Goal: Task Accomplishment & Management: Use online tool/utility

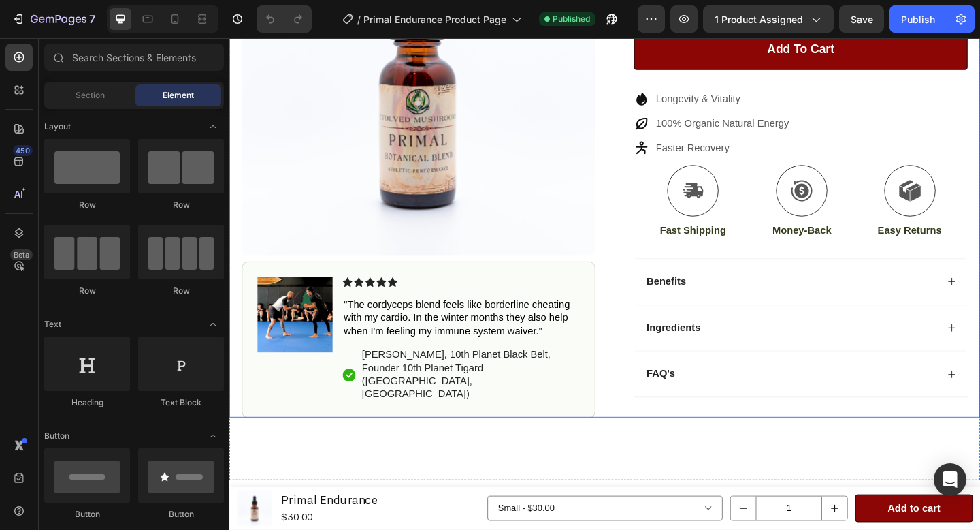
scroll to position [343, 0]
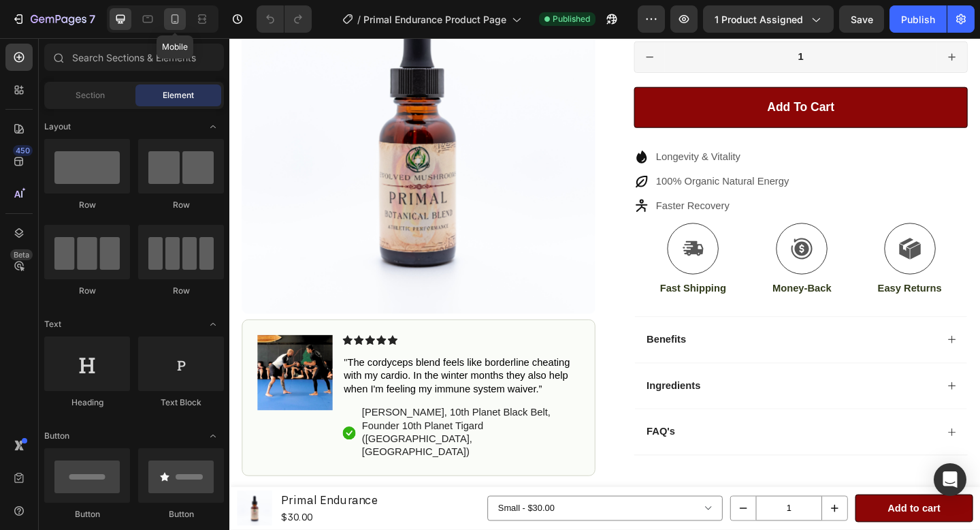
click at [176, 17] on icon at bounding box center [175, 19] width 14 height 14
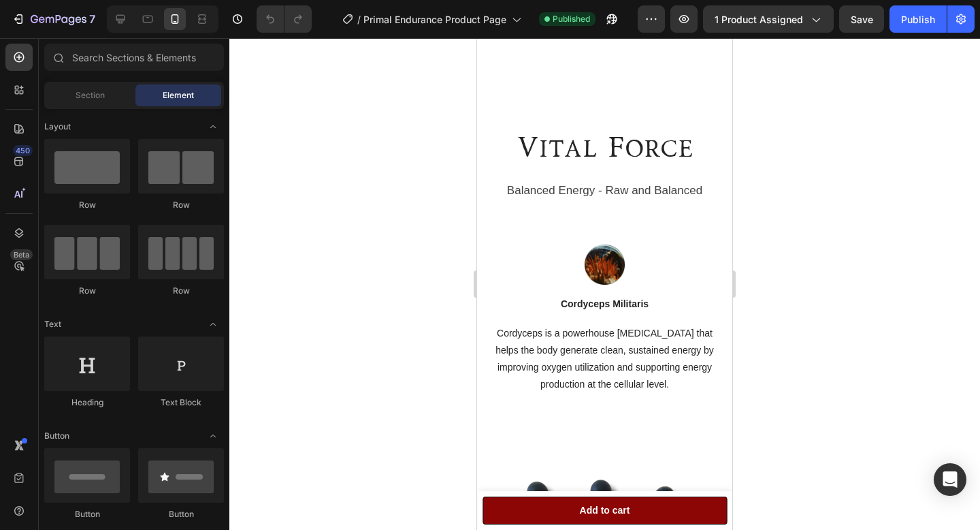
scroll to position [1106, 0]
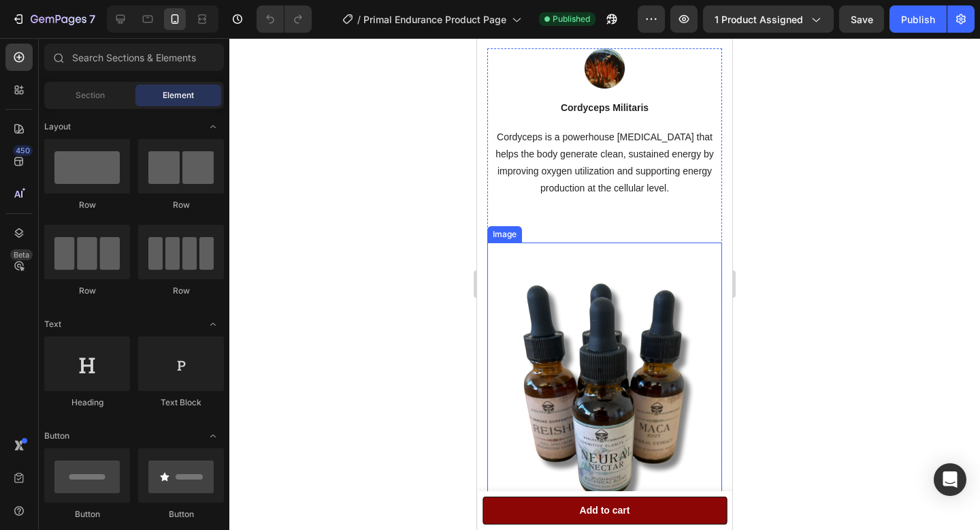
click at [581, 328] on img at bounding box center [604, 388] width 235 height 293
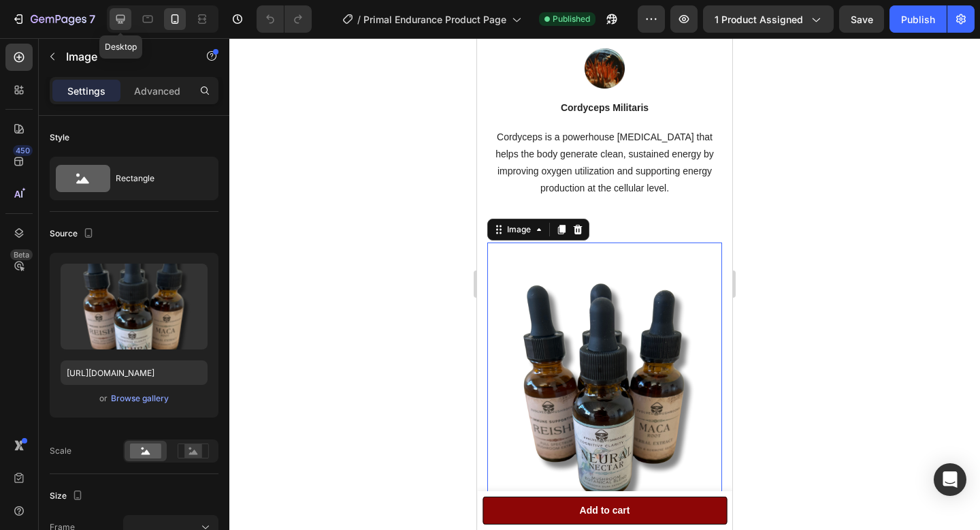
click at [126, 15] on icon at bounding box center [121, 19] width 14 height 14
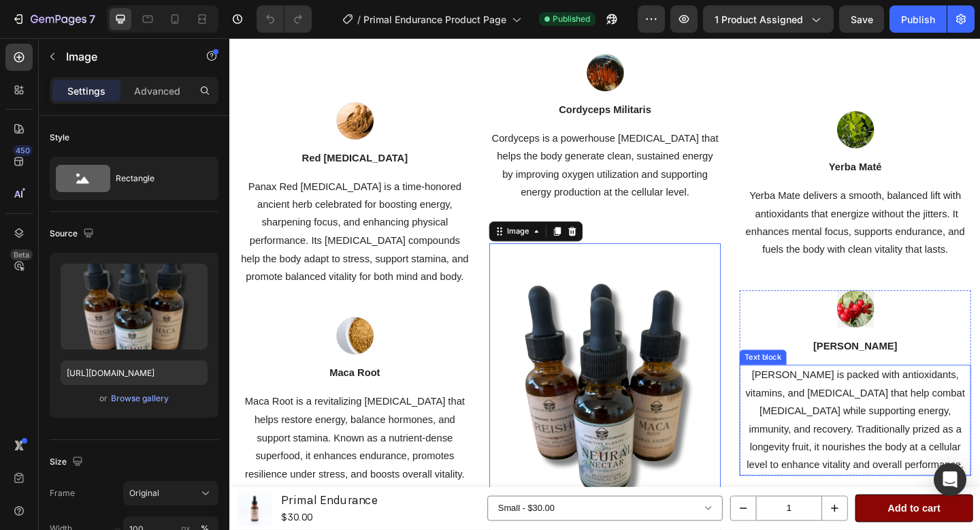
scroll to position [1282, 0]
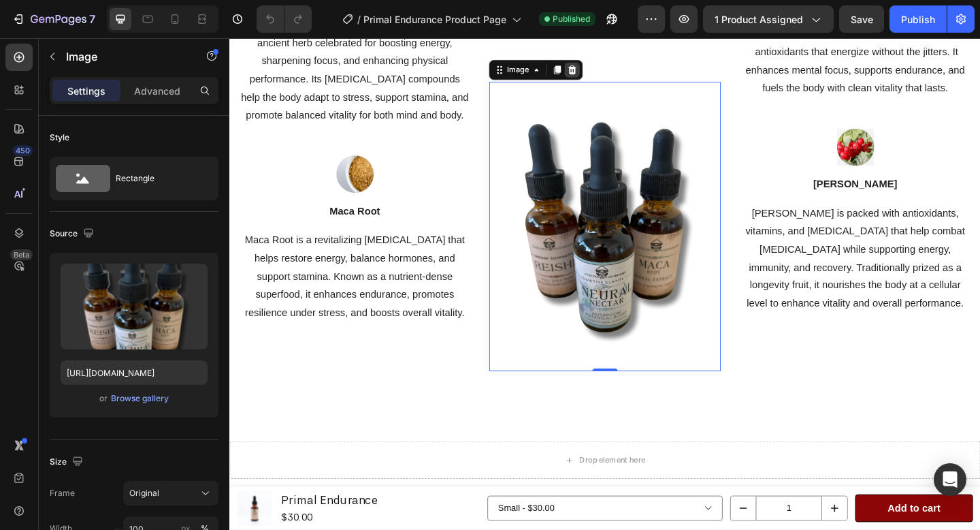
click at [605, 71] on icon at bounding box center [602, 73] width 9 height 10
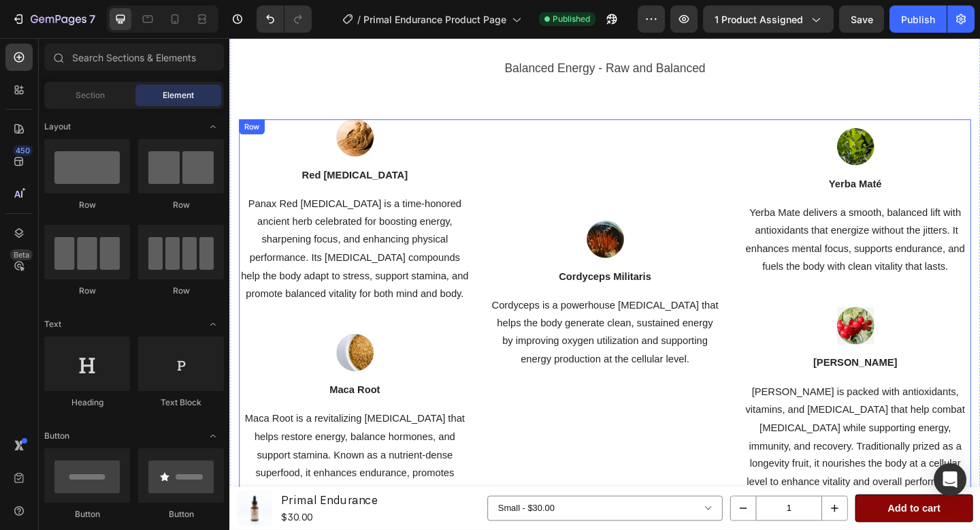
scroll to position [1041, 0]
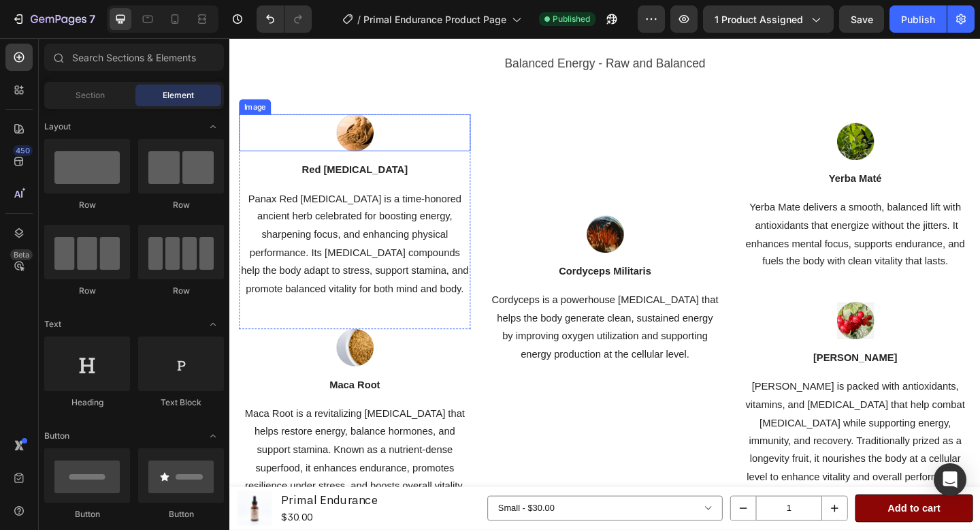
click at [372, 134] on img at bounding box center [366, 141] width 40 height 40
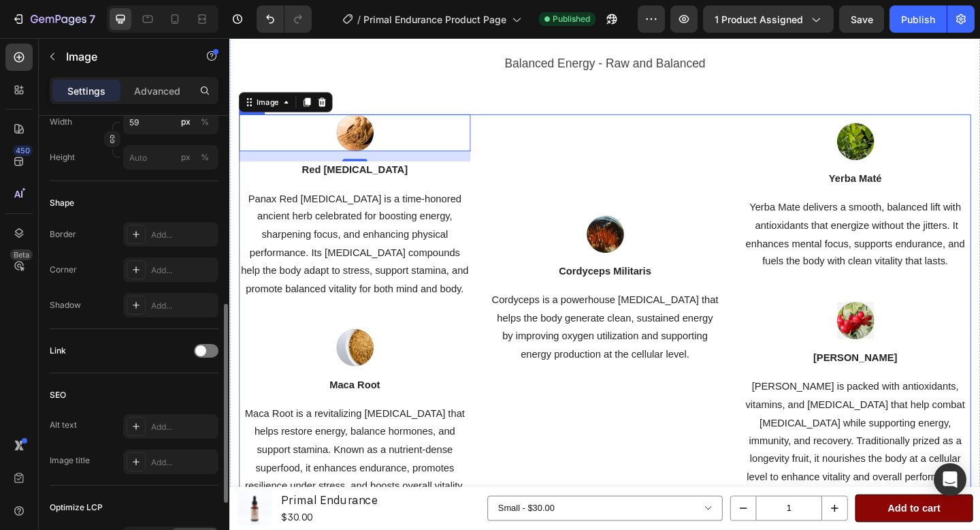
scroll to position [413, 0]
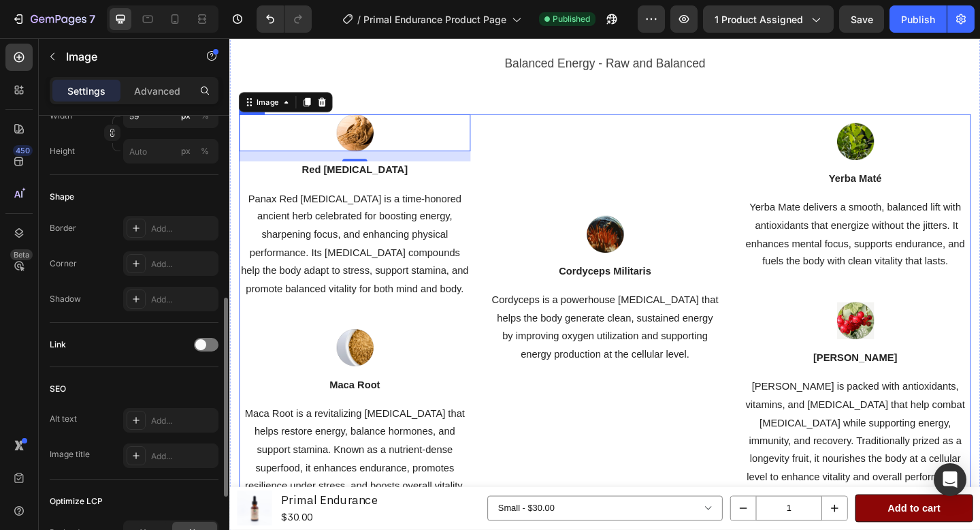
click at [506, 431] on div "Image 16 Red [MEDICAL_DATA] Text block Panax Red [MEDICAL_DATA] is a time-honor…" at bounding box center [638, 329] width 796 height 416
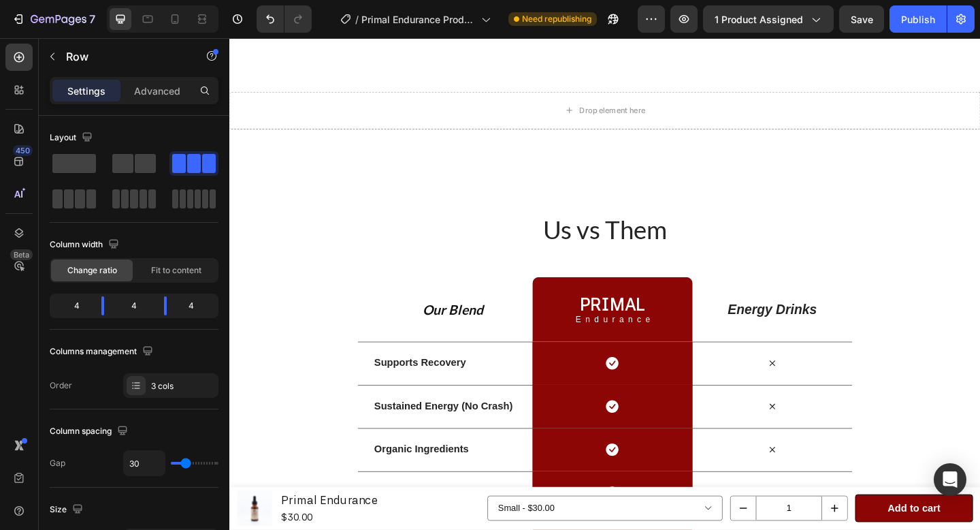
scroll to position [1498, 0]
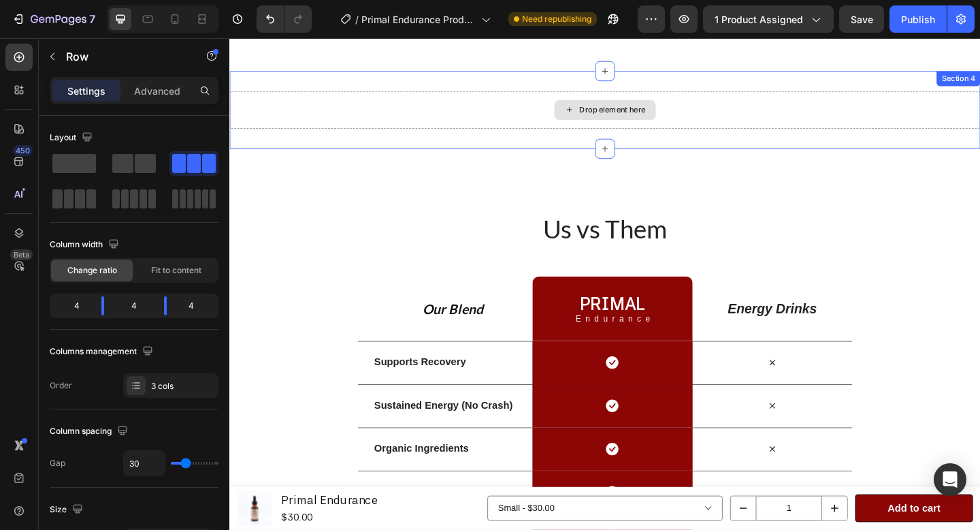
click at [754, 143] on div "Drop element here Section 4" at bounding box center [637, 116] width 817 height 84
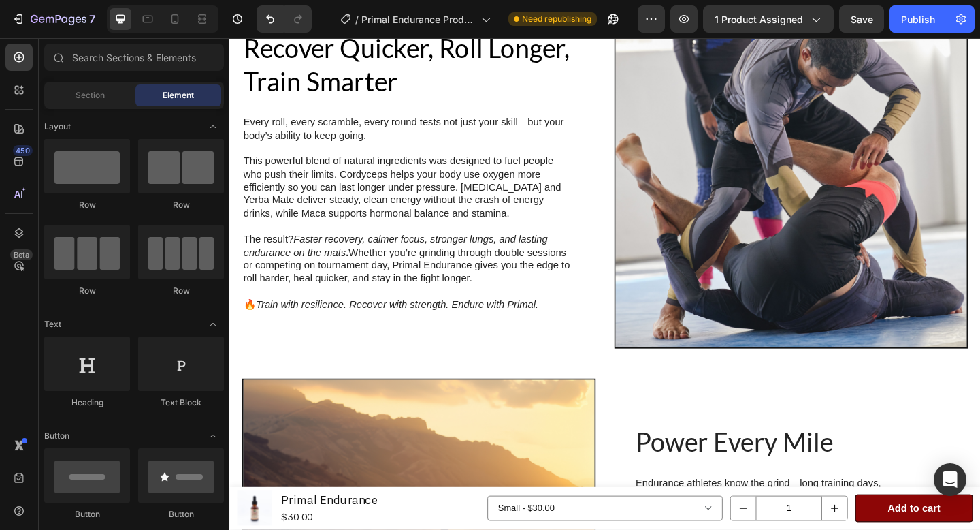
scroll to position [2123, 0]
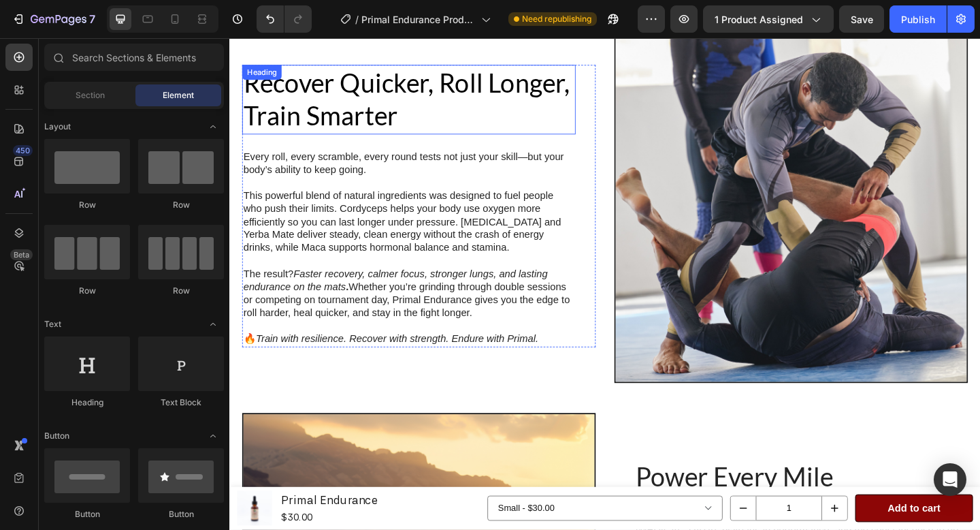
click at [495, 91] on h2 "Recover Quicker, Roll Longer, Train Smarter" at bounding box center [424, 105] width 363 height 76
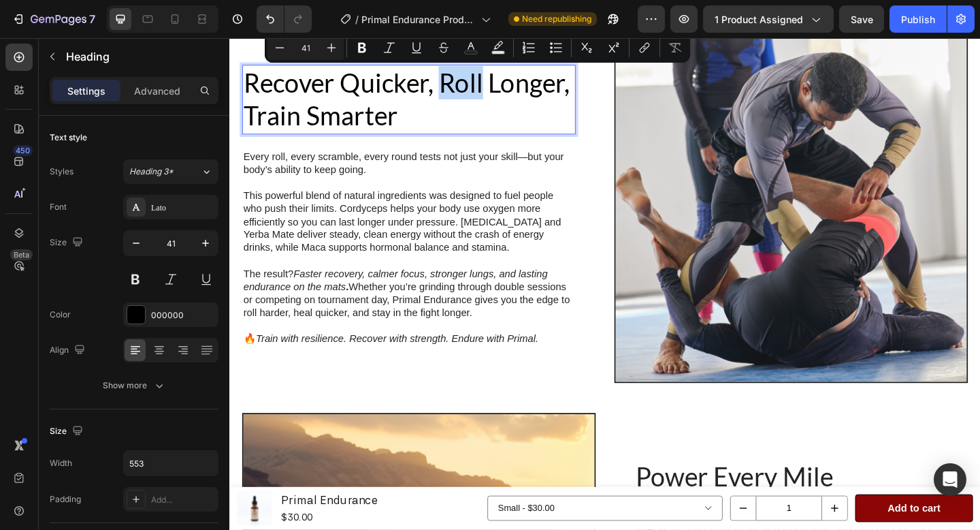
click at [460, 88] on p "Recover Quicker, Roll Longer, Train Smarter" at bounding box center [424, 105] width 360 height 73
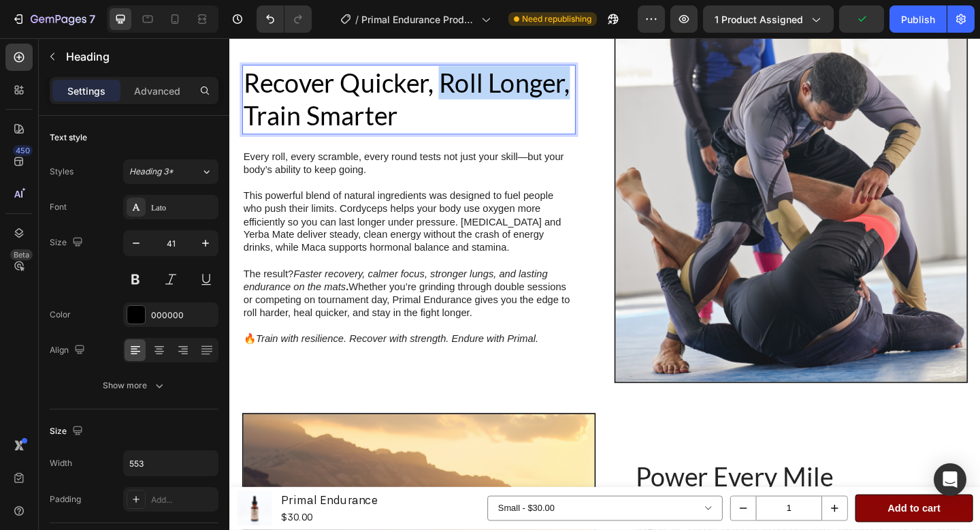
drag, startPoint x: 604, startPoint y: 99, endPoint x: 463, endPoint y: 87, distance: 141.5
click at [463, 88] on p "Recover Quicker, Roll Longer, Train Smarter" at bounding box center [424, 105] width 360 height 73
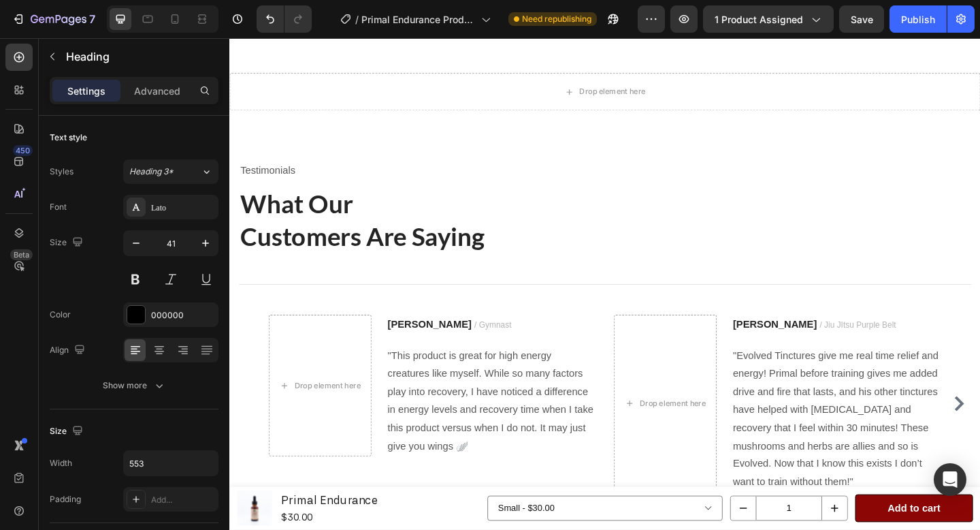
scroll to position [4216, 0]
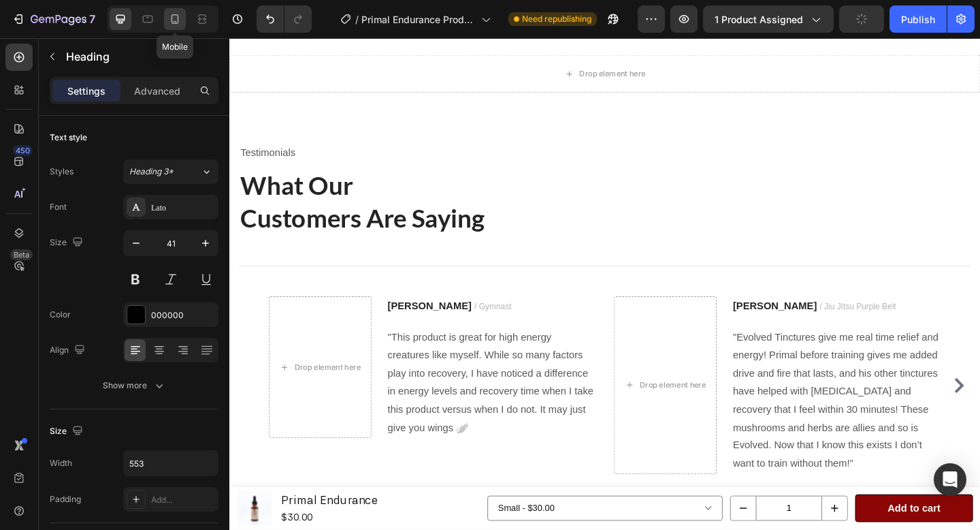
click at [165, 21] on div at bounding box center [175, 19] width 22 height 22
type input "36"
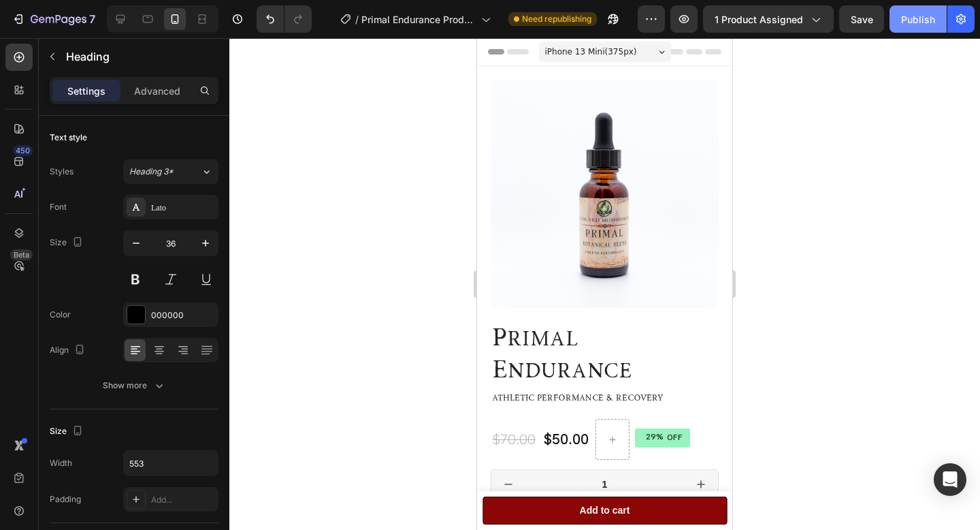
click at [901, 26] on button "Publish" at bounding box center [918, 18] width 57 height 27
click at [858, 34] on div "7 Version history / Primal Endurance Product Page Need republishing Preview 1 p…" at bounding box center [490, 19] width 980 height 39
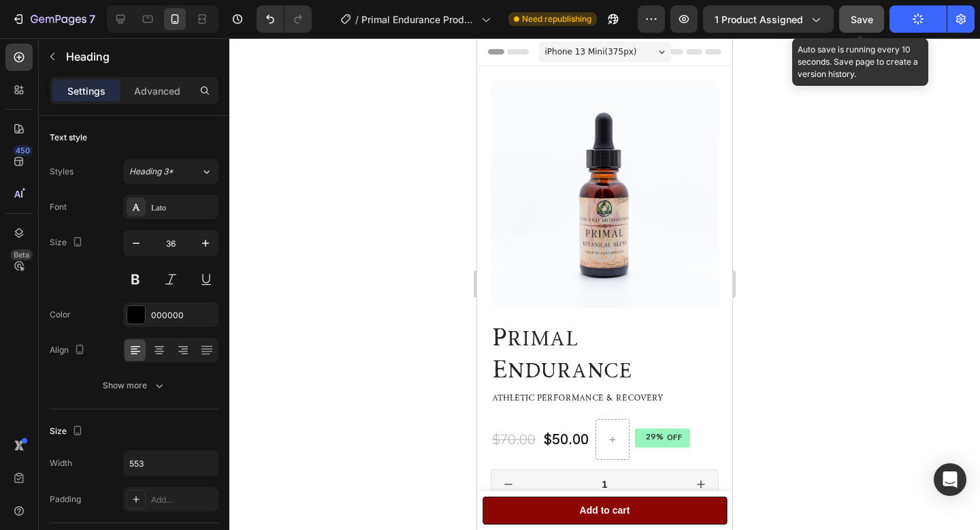
click at [865, 22] on span "Save" at bounding box center [862, 20] width 22 height 12
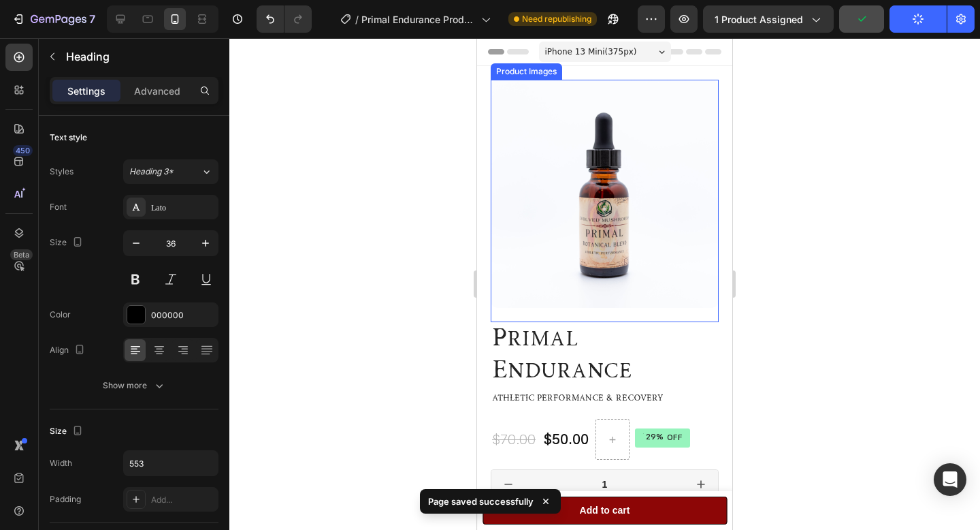
scroll to position [274, 0]
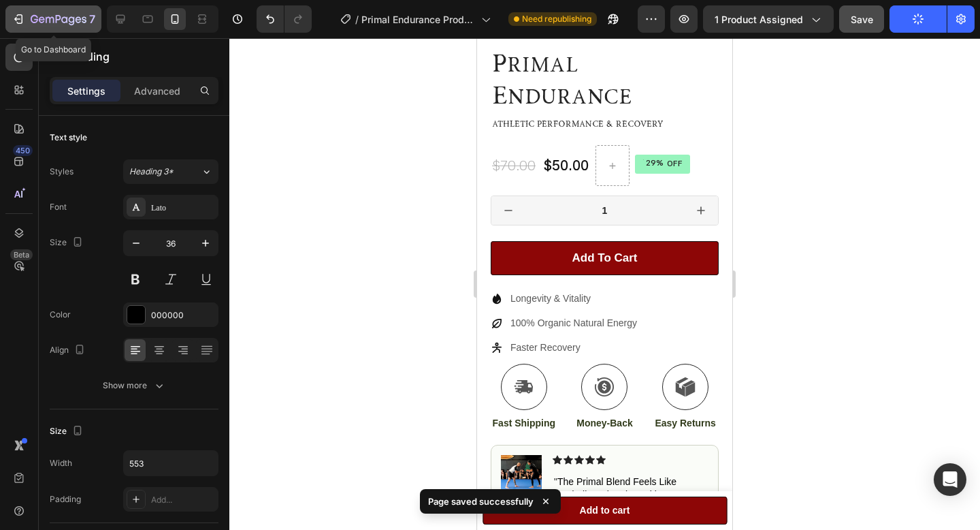
click at [67, 24] on icon "button" at bounding box center [59, 20] width 56 height 12
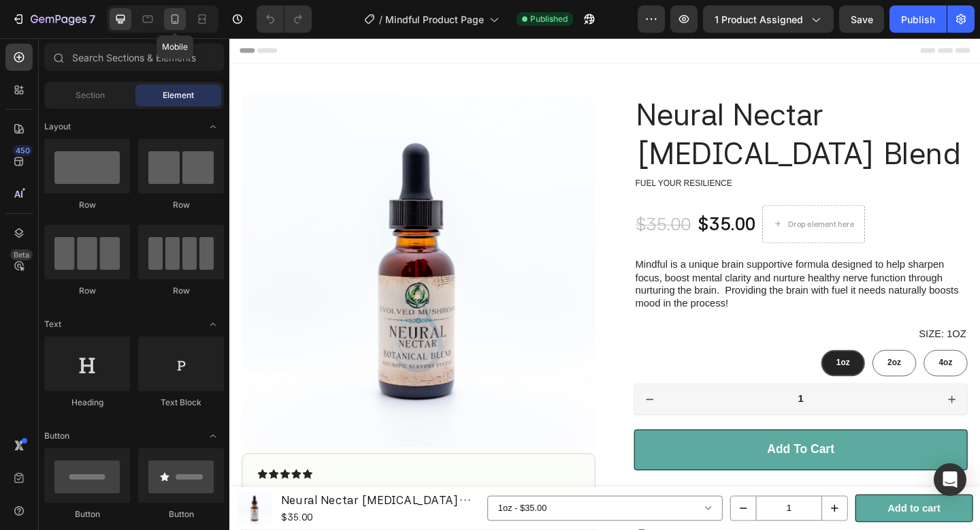
click at [177, 11] on div at bounding box center [175, 19] width 22 height 22
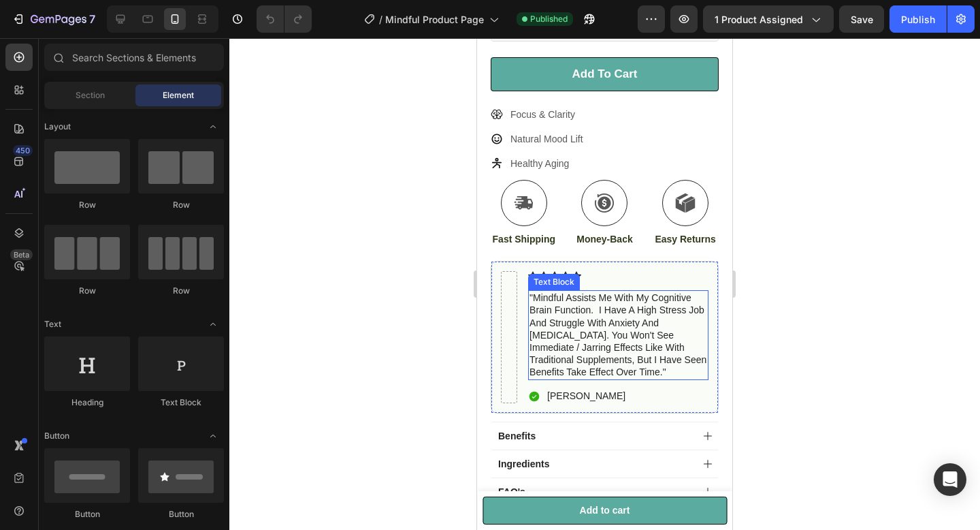
scroll to position [491, 0]
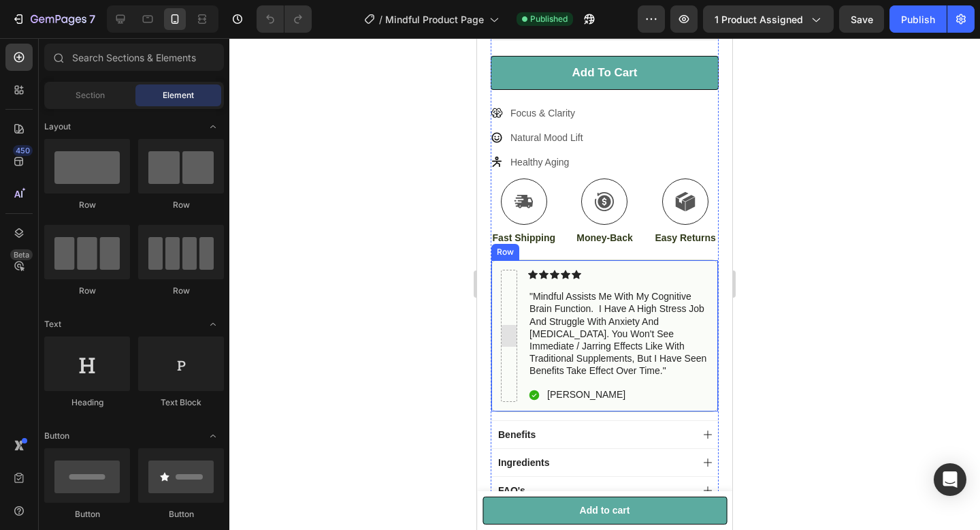
click at [508, 272] on div at bounding box center [509, 336] width 16 height 132
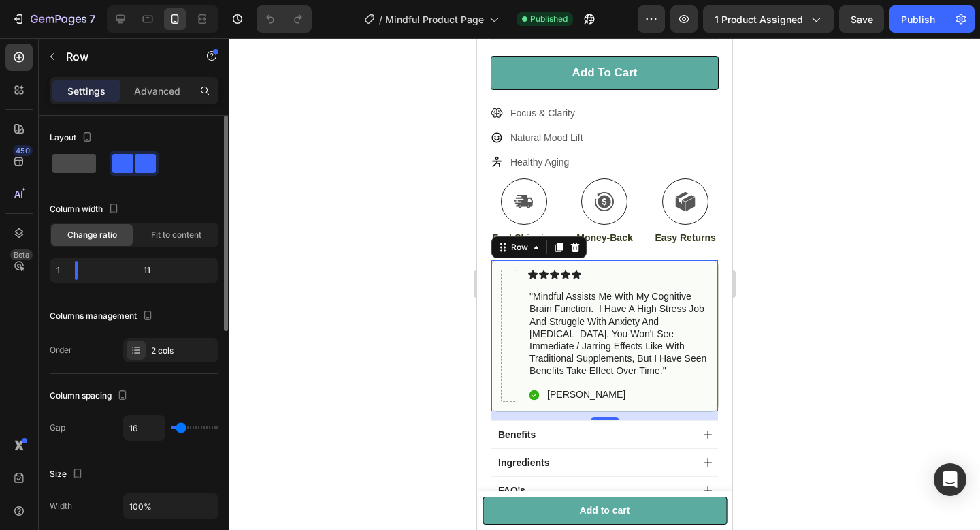
click at [86, 166] on span at bounding box center [74, 163] width 44 height 19
type input "0"
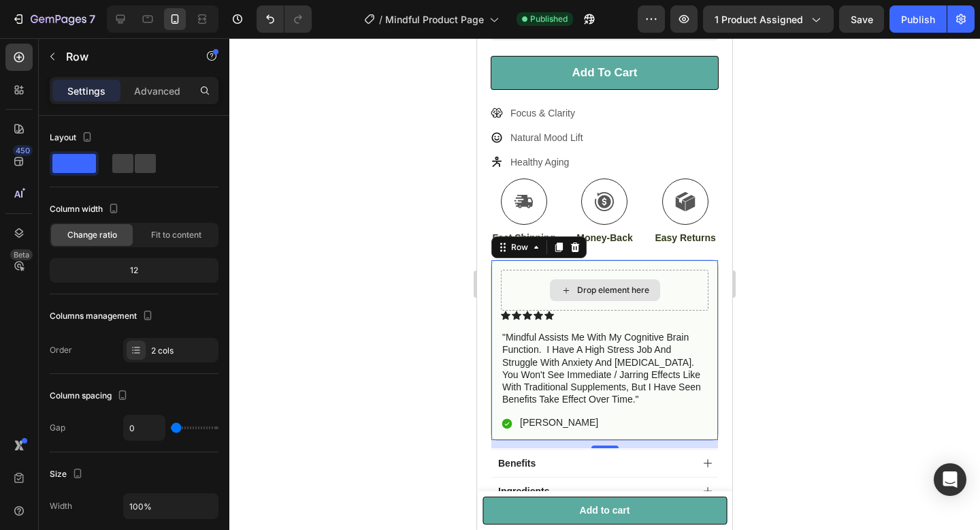
click at [691, 270] on div "Drop element here" at bounding box center [605, 290] width 208 height 41
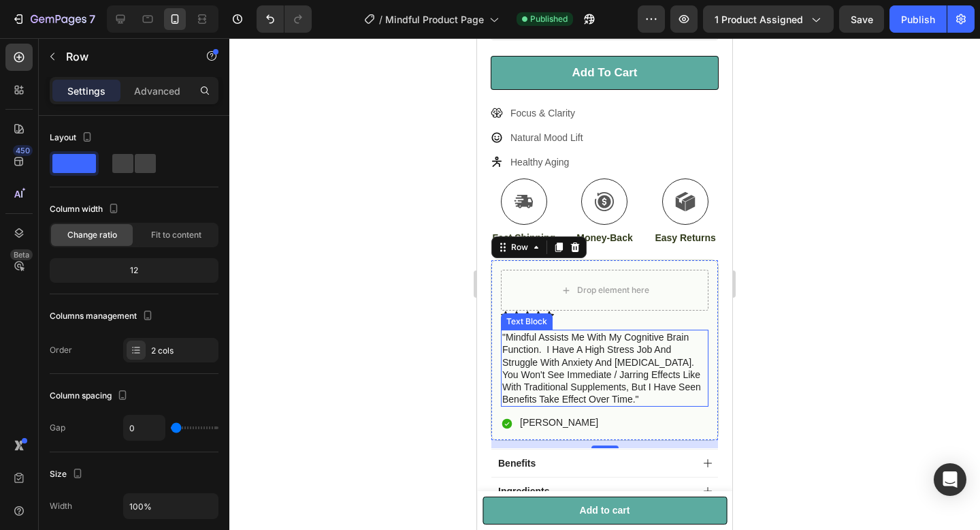
click at [674, 331] on p ""mindful assists me with my cognitive brain function. i have a high stress job …" at bounding box center [604, 368] width 205 height 74
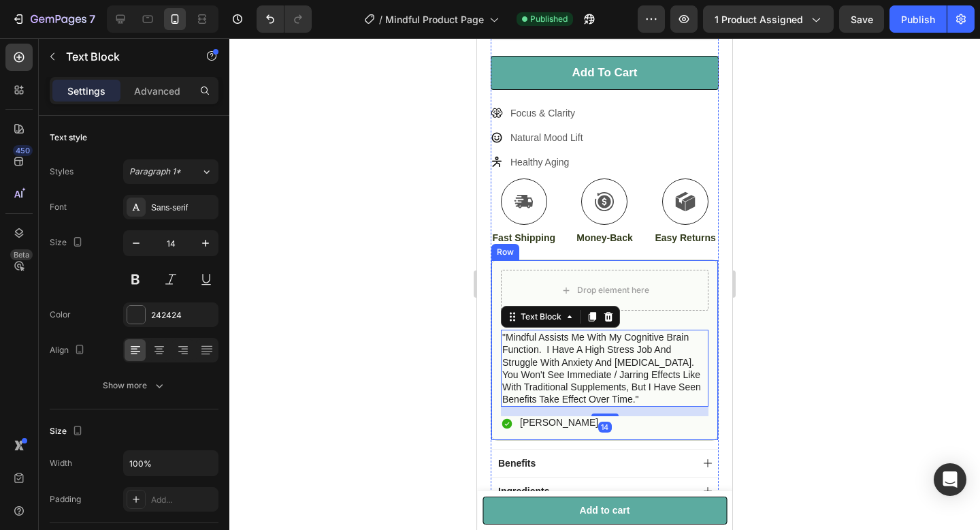
click at [689, 270] on div "Drop element here" at bounding box center [605, 290] width 208 height 41
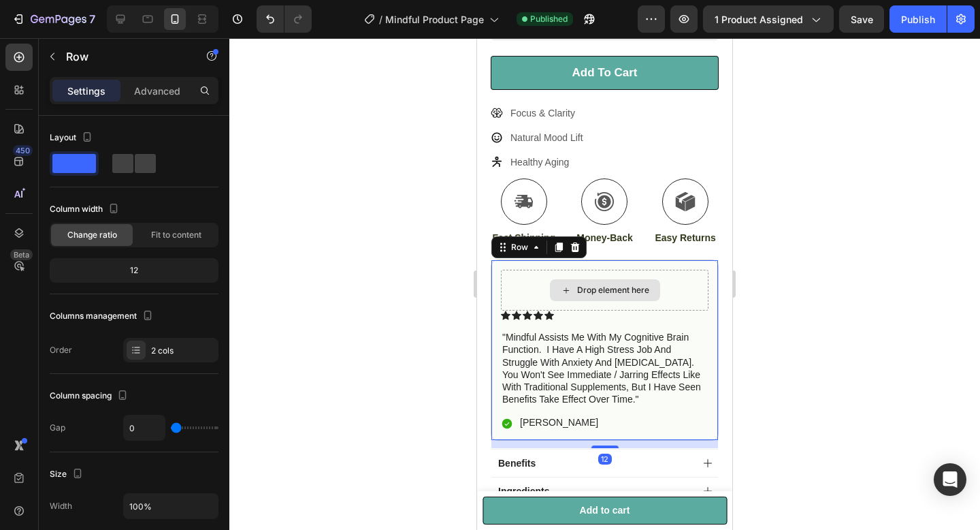
click at [691, 270] on div "Drop element here" at bounding box center [605, 290] width 208 height 41
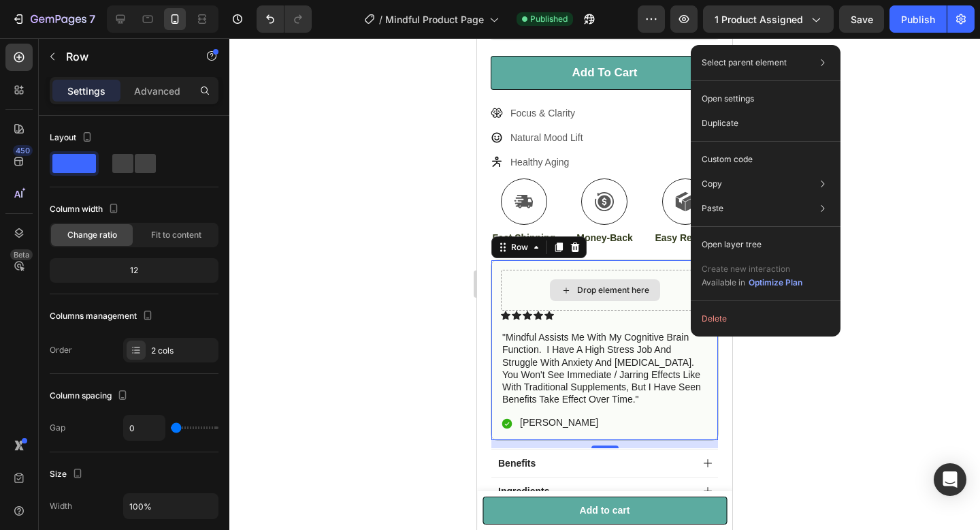
click at [691, 253] on div "Select parent element Section Product Row 1 col Row 2 cols Open settings Duplic…" at bounding box center [766, 190] width 150 height 291
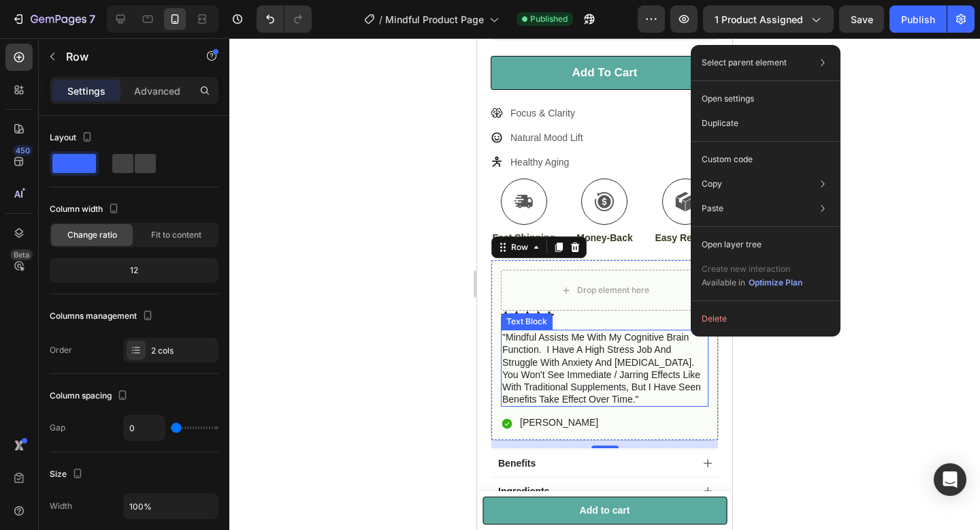
click at [627, 346] on p ""mindful assists me with my cognitive brain function. i have a high stress job …" at bounding box center [604, 368] width 205 height 74
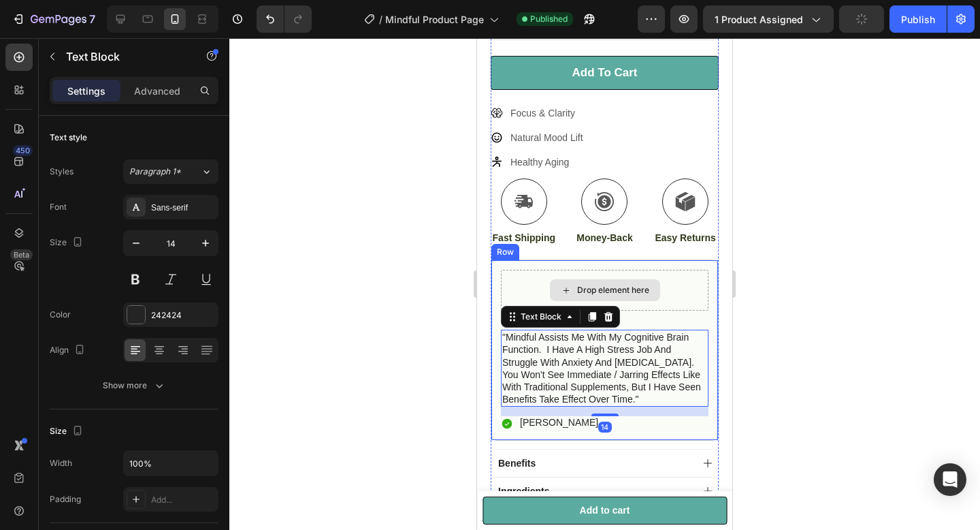
click at [618, 270] on div "Drop element here" at bounding box center [605, 290] width 208 height 41
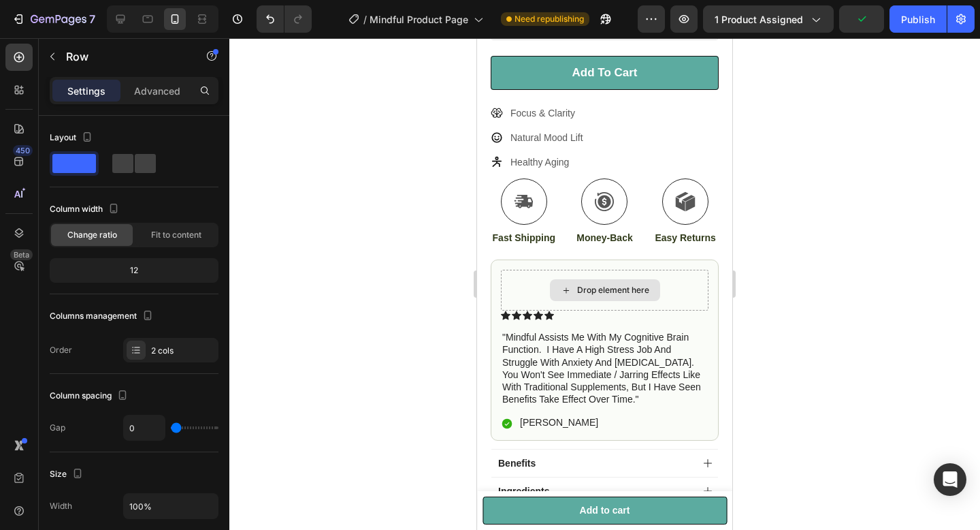
click at [564, 279] on div "Drop element here" at bounding box center [605, 290] width 110 height 22
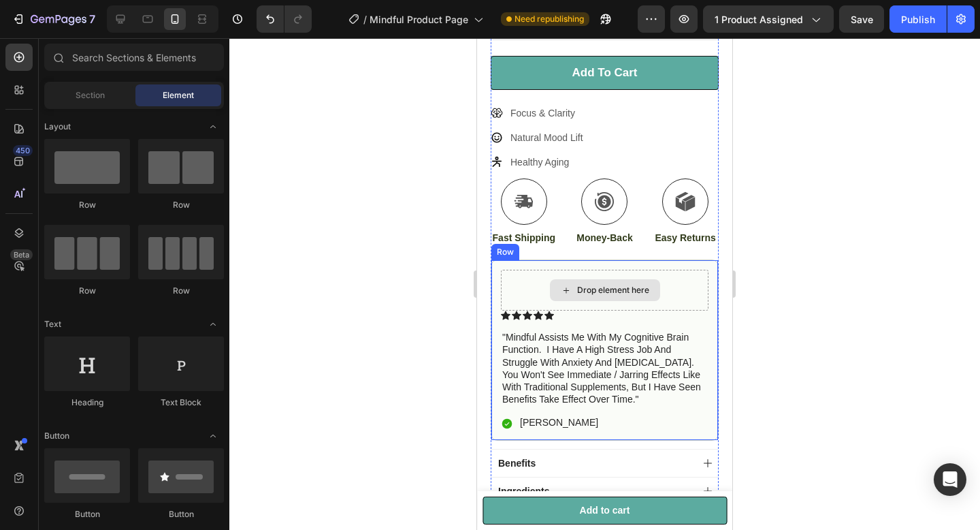
click at [513, 270] on div "Drop element here" at bounding box center [605, 290] width 208 height 41
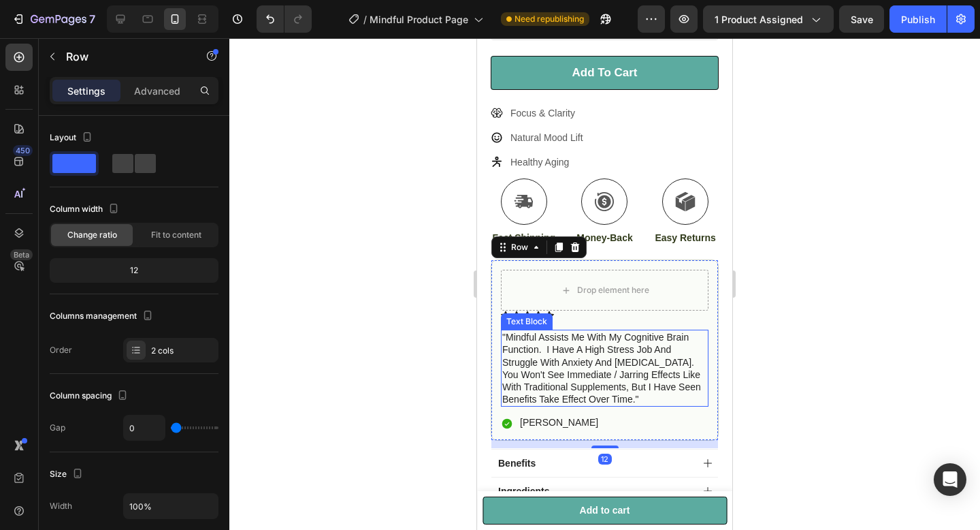
click at [564, 331] on p ""mindful assists me with my cognitive brain function. i have a high stress job …" at bounding box center [604, 368] width 205 height 74
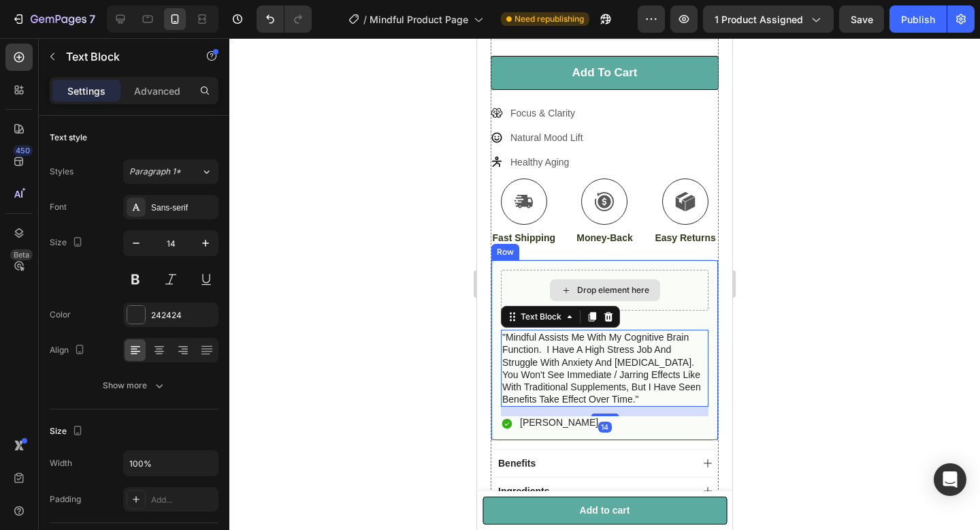
click at [683, 270] on div "Drop element here" at bounding box center [605, 290] width 208 height 41
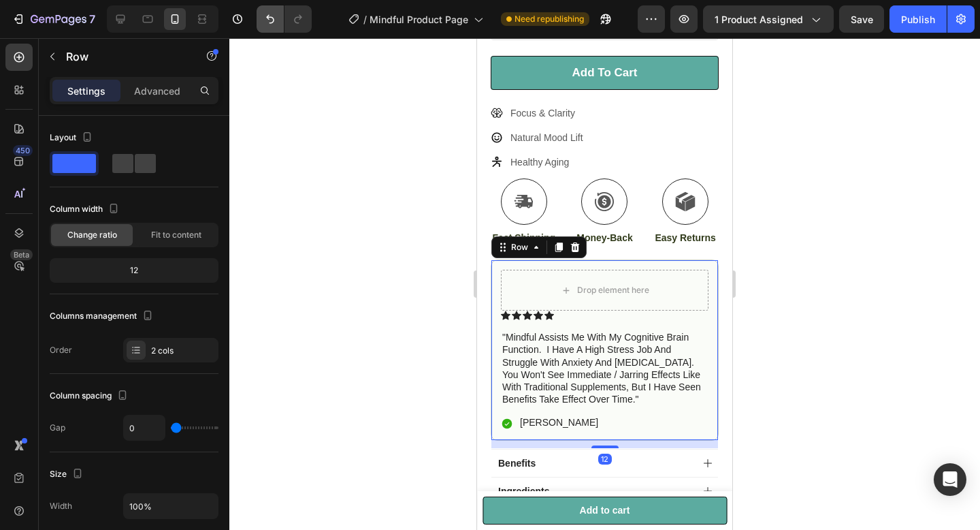
click at [270, 33] on div "7 Version history / Mindful Product Page Need republishing Preview 1 product as…" at bounding box center [490, 19] width 980 height 39
click at [270, 22] on icon "Undo/Redo" at bounding box center [270, 19] width 8 height 9
type input "16"
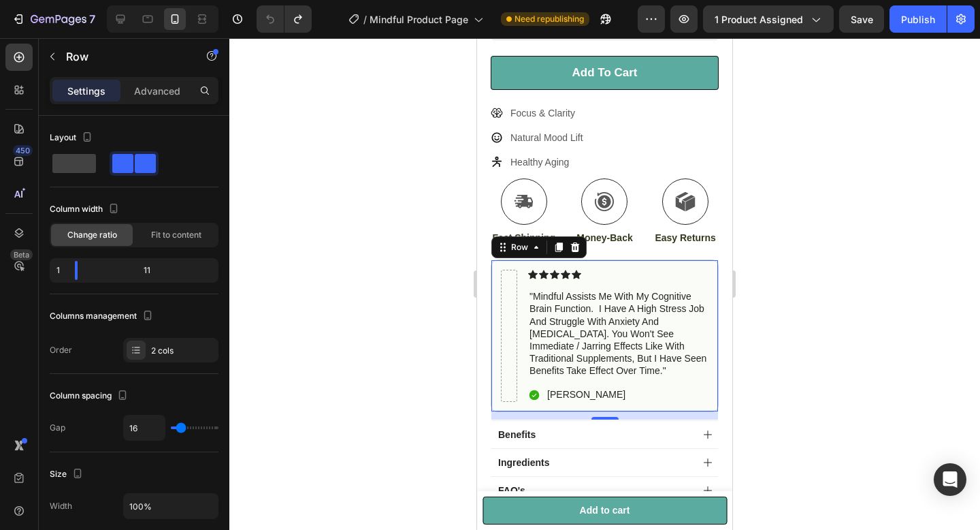
click at [890, 285] on div at bounding box center [604, 284] width 751 height 492
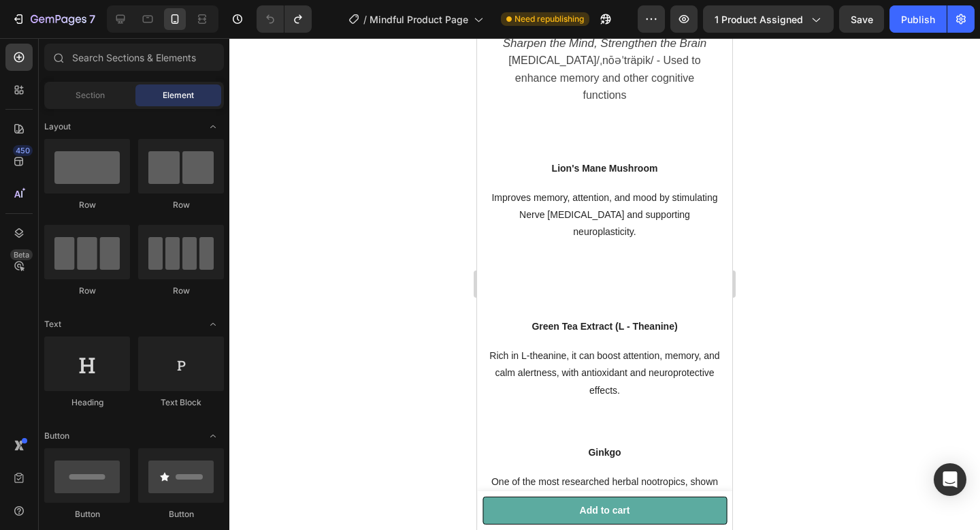
scroll to position [1249, 0]
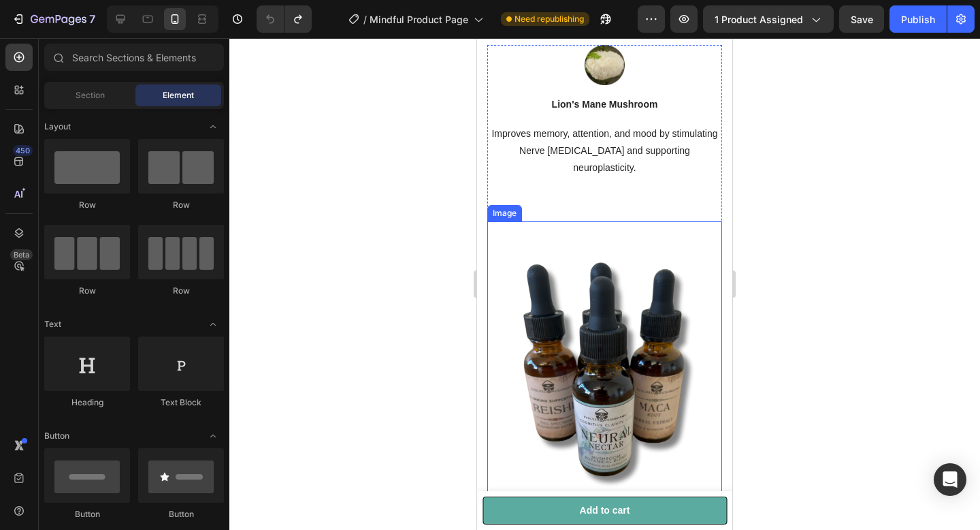
click at [625, 267] on img at bounding box center [604, 367] width 235 height 293
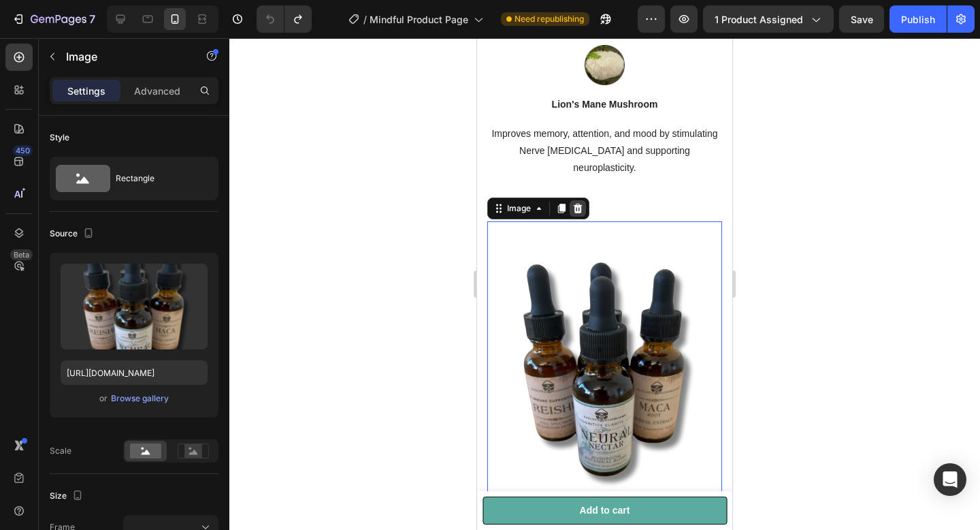
click at [585, 200] on div at bounding box center [578, 208] width 16 height 16
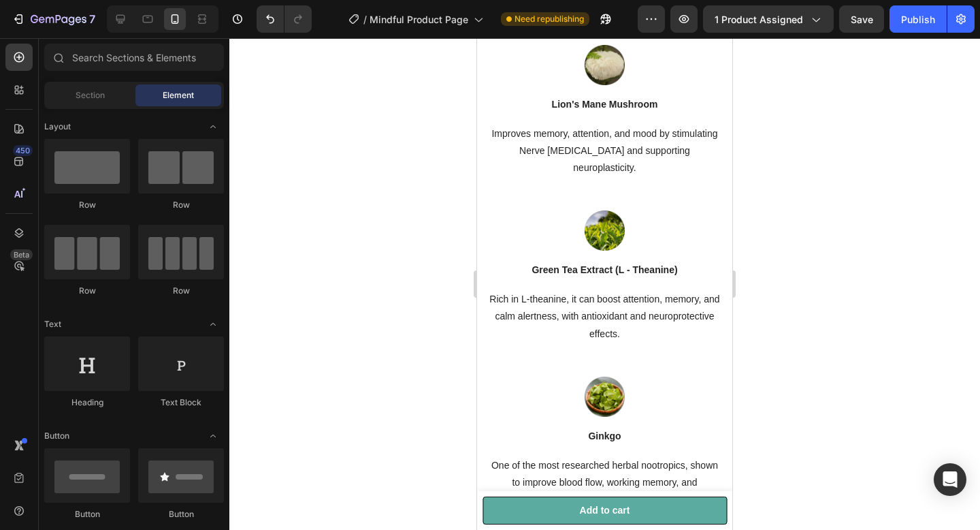
scroll to position [922, 0]
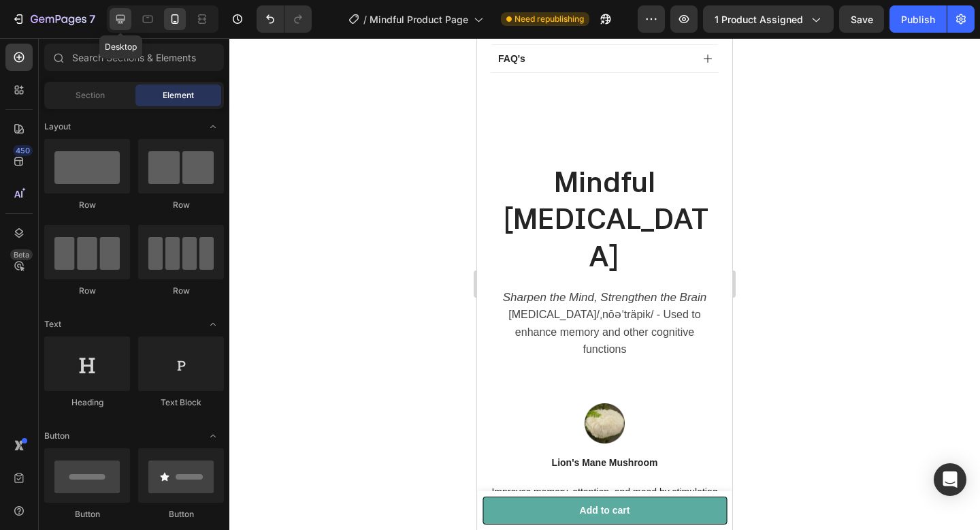
click at [118, 13] on icon at bounding box center [121, 19] width 14 height 14
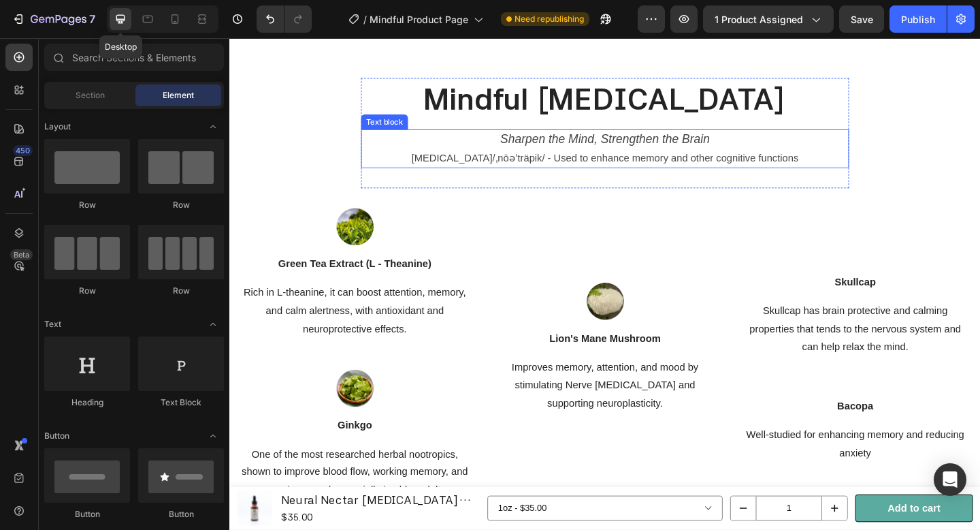
scroll to position [912, 0]
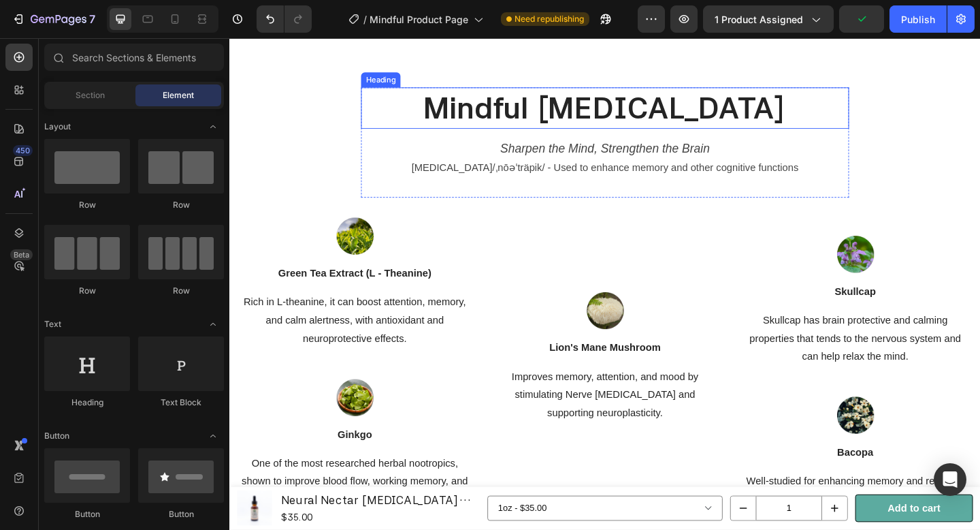
click at [665, 108] on h2 "Mindful Nootropic" at bounding box center [638, 114] width 498 height 45
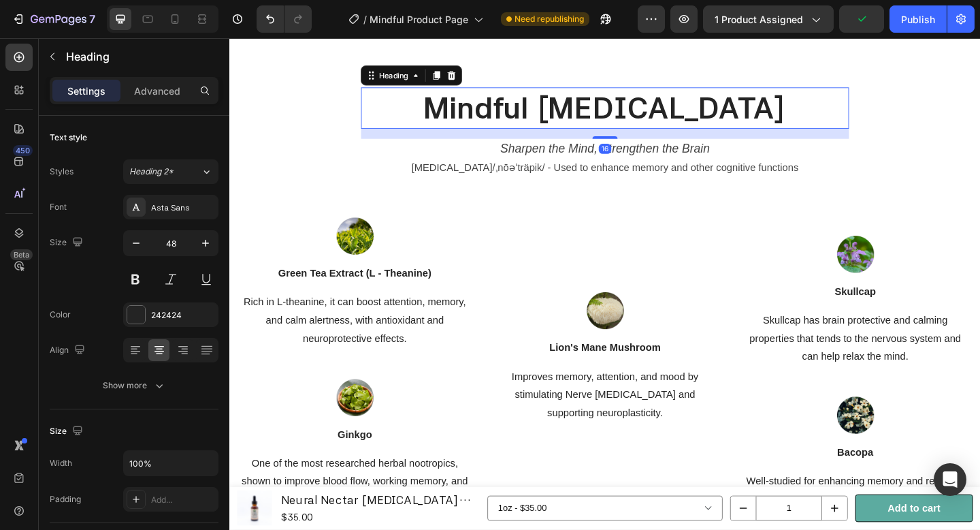
click at [665, 108] on h2 "Mindful Nootropic" at bounding box center [638, 114] width 498 height 45
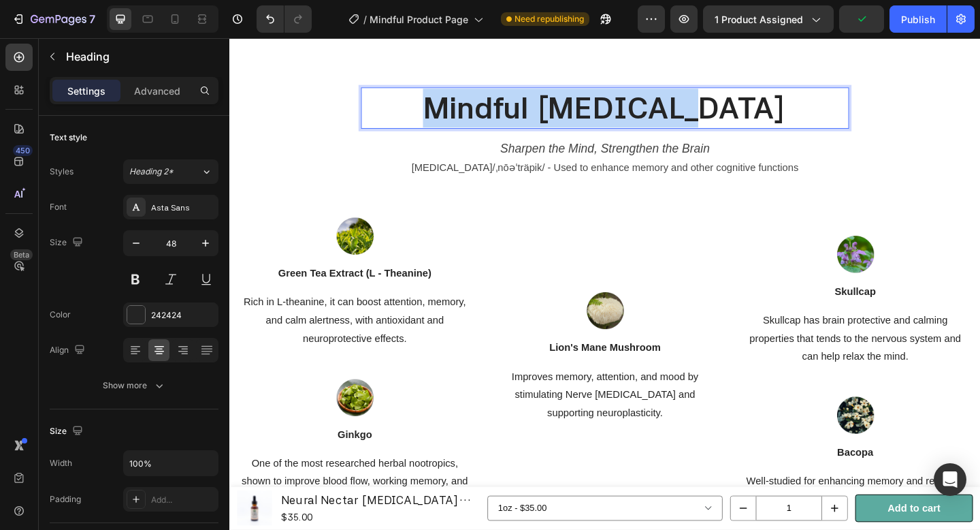
click at [665, 108] on p "Mindful Nootropic" at bounding box center [638, 114] width 496 height 42
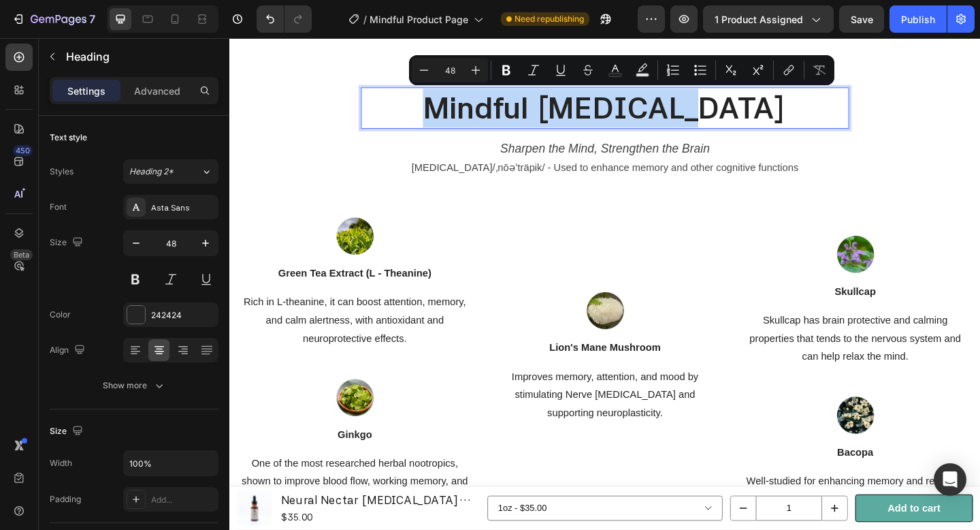
click at [665, 108] on p "Mindful Nootropic" at bounding box center [638, 114] width 496 height 42
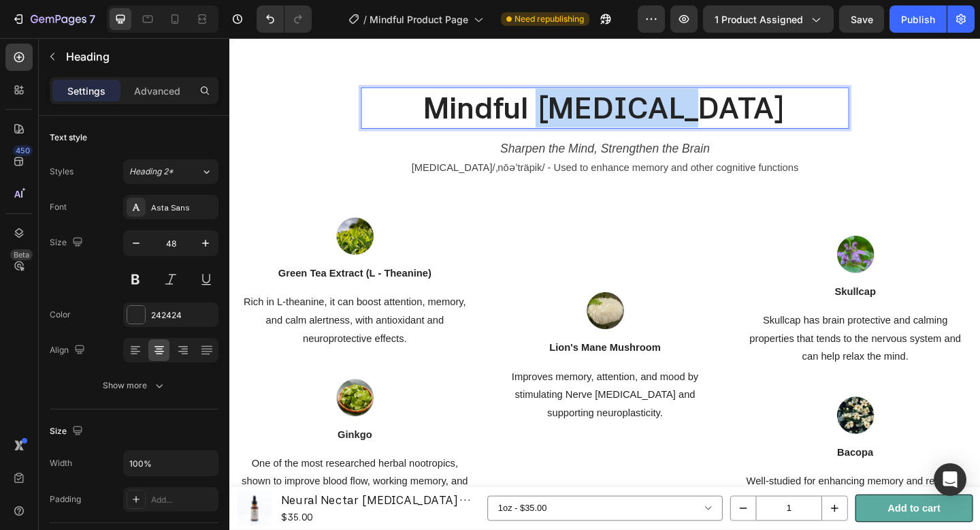
click at [665, 108] on p "Mindful Nootropic" at bounding box center [638, 114] width 496 height 42
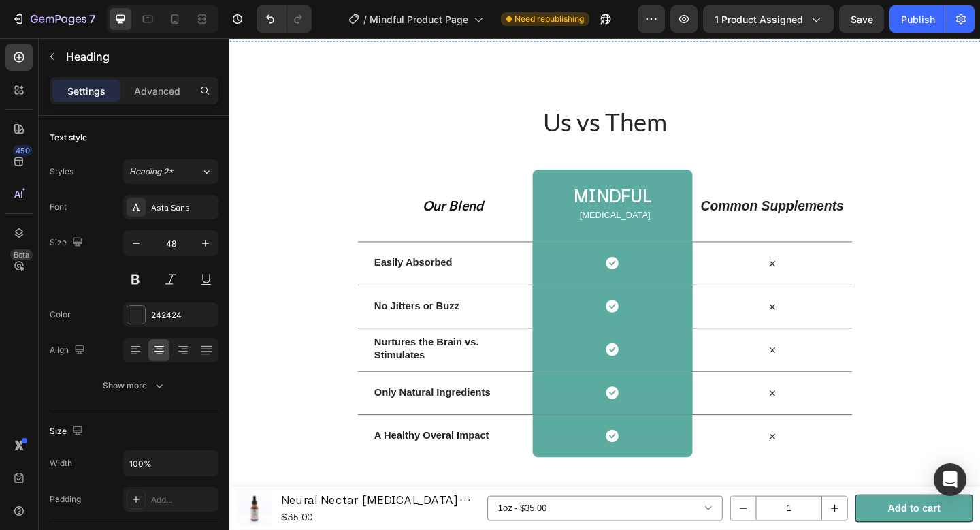
type input "16"
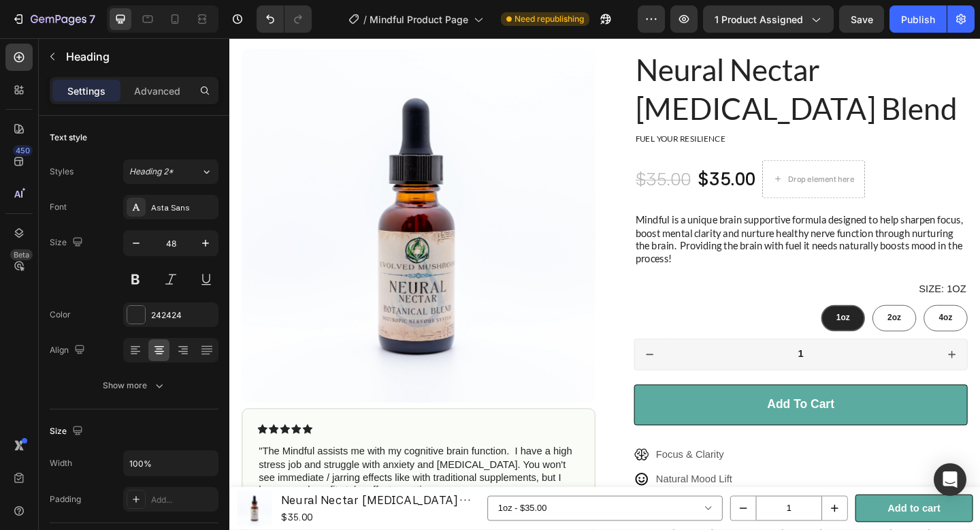
scroll to position [50, 0]
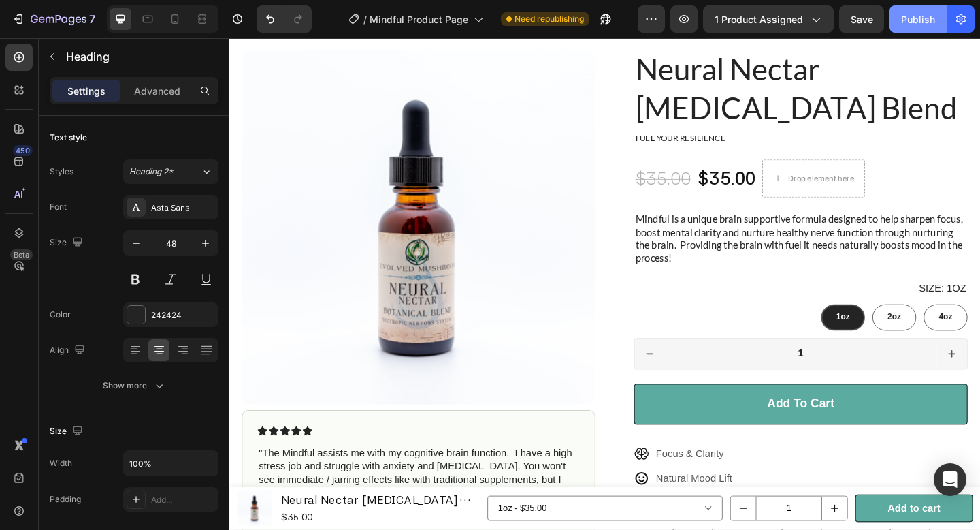
click at [910, 22] on div "Publish" at bounding box center [918, 19] width 34 height 14
click at [854, 27] on button "Save" at bounding box center [861, 18] width 45 height 27
click at [922, 22] on div "Publish" at bounding box center [918, 19] width 34 height 14
click at [176, 18] on icon at bounding box center [175, 19] width 14 height 14
type input "42"
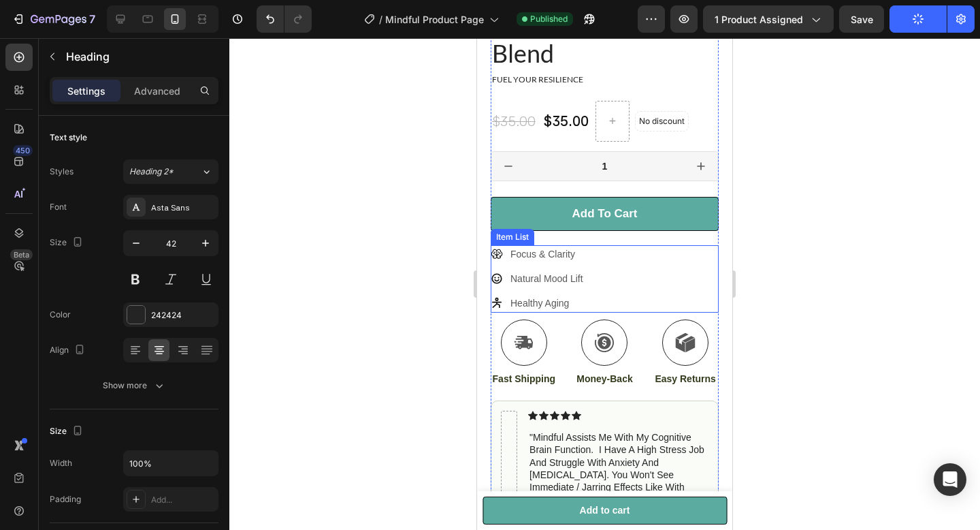
scroll to position [352, 0]
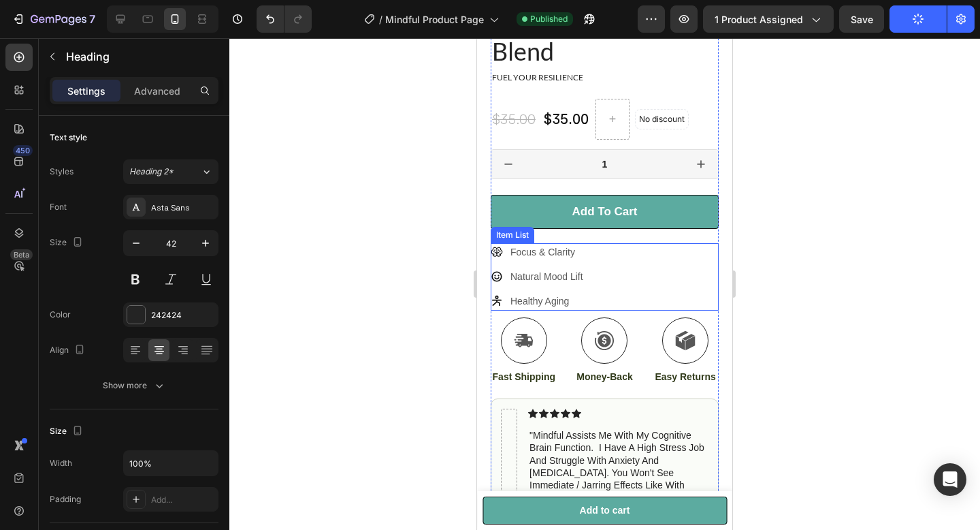
click at [558, 294] on p "Healthy Aging" at bounding box center [547, 301] width 73 height 14
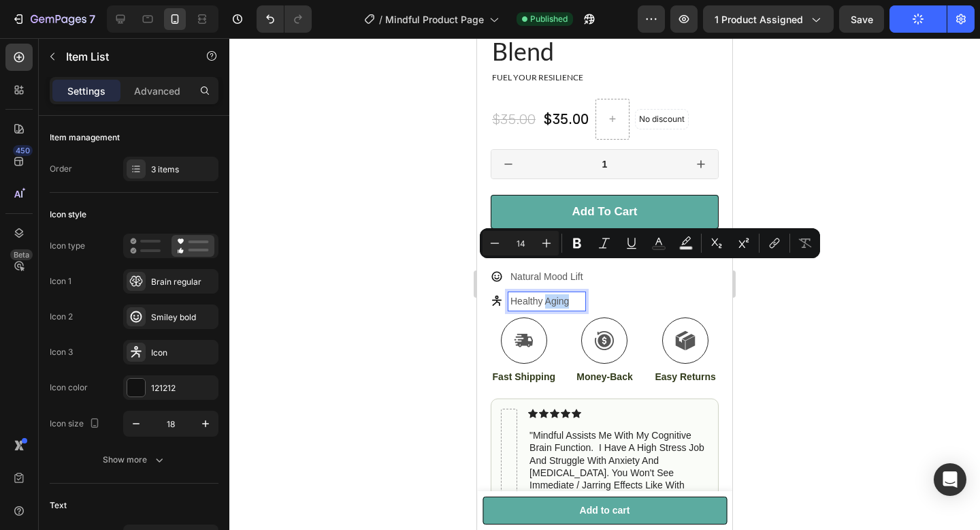
click at [575, 294] on p "Healthy Aging" at bounding box center [547, 301] width 73 height 14
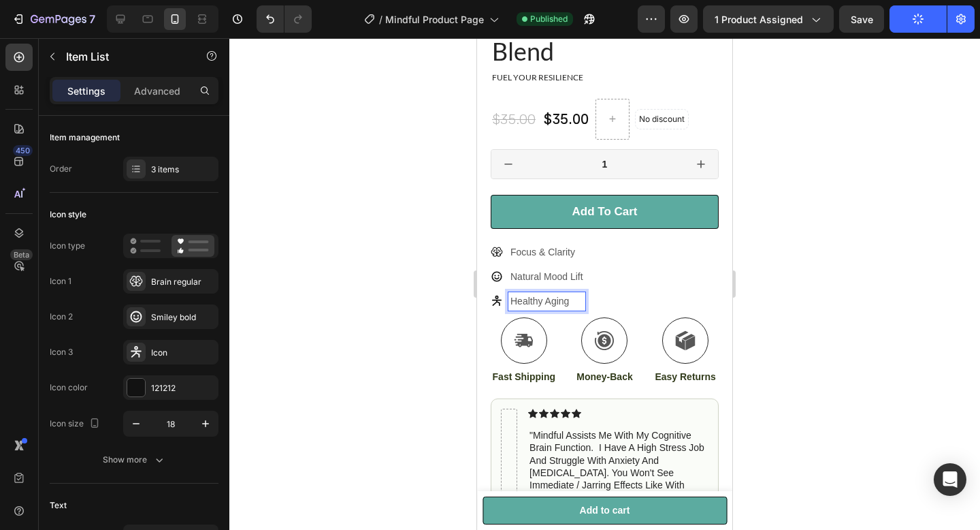
click at [575, 294] on p "Healthy Aging" at bounding box center [547, 301] width 73 height 14
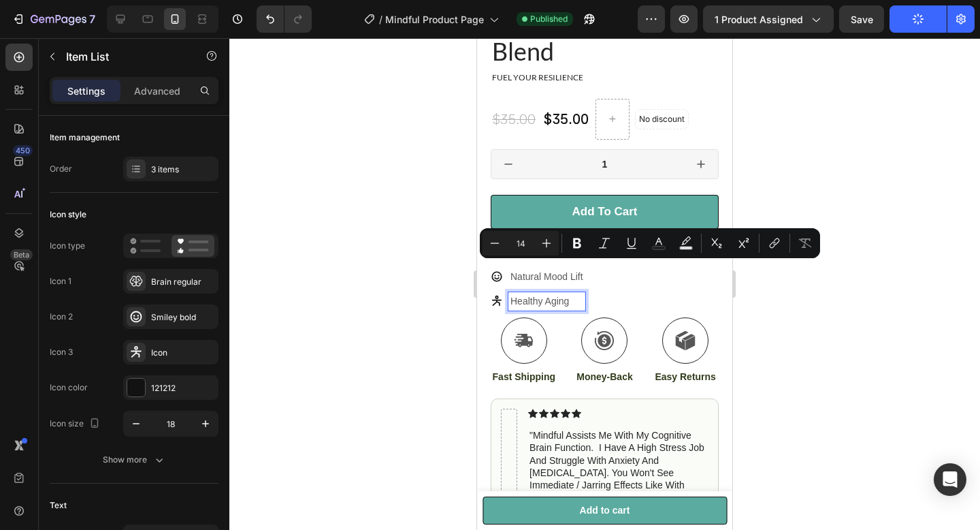
click at [560, 294] on p "Healthy Aging" at bounding box center [547, 301] width 73 height 14
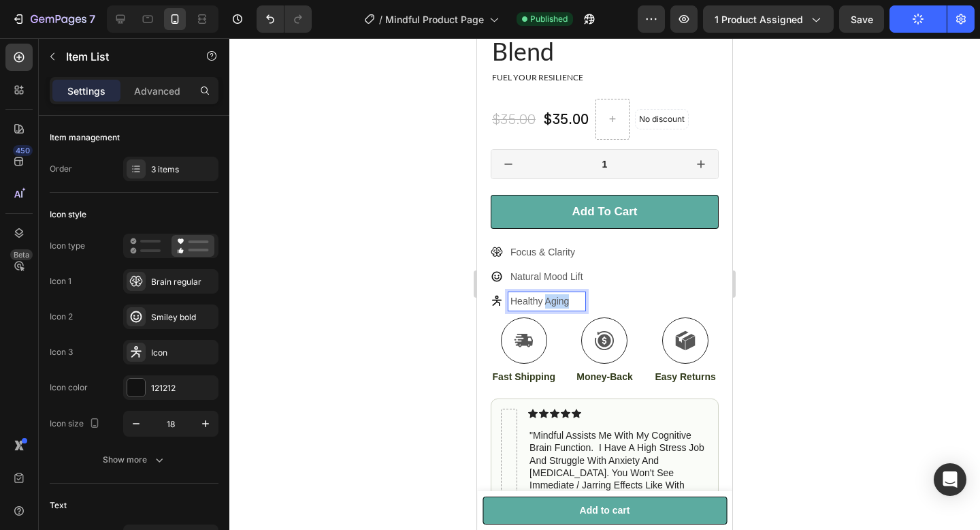
click at [560, 294] on p "Healthy Aging" at bounding box center [547, 301] width 73 height 14
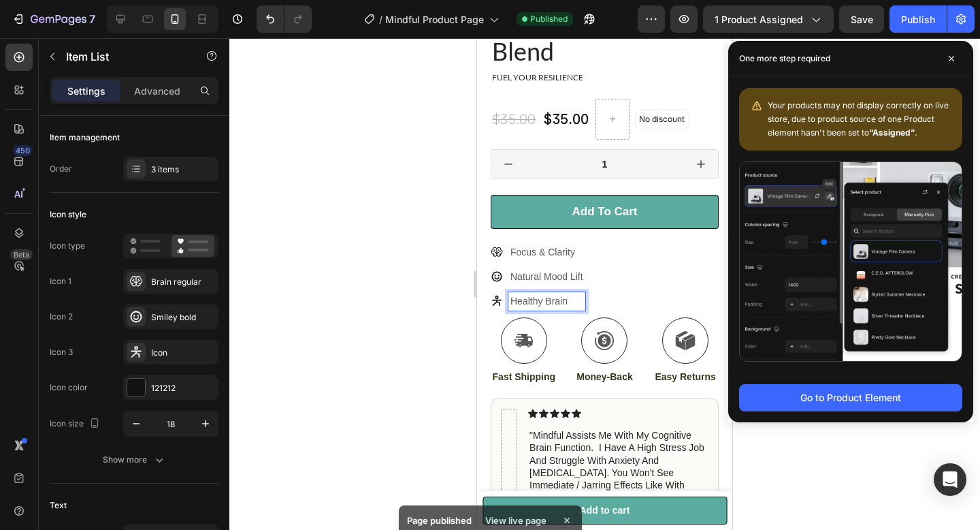
click at [598, 266] on div "Focus & Clarity Natural Mood Lift Healthy Brain" at bounding box center [605, 276] width 228 height 67
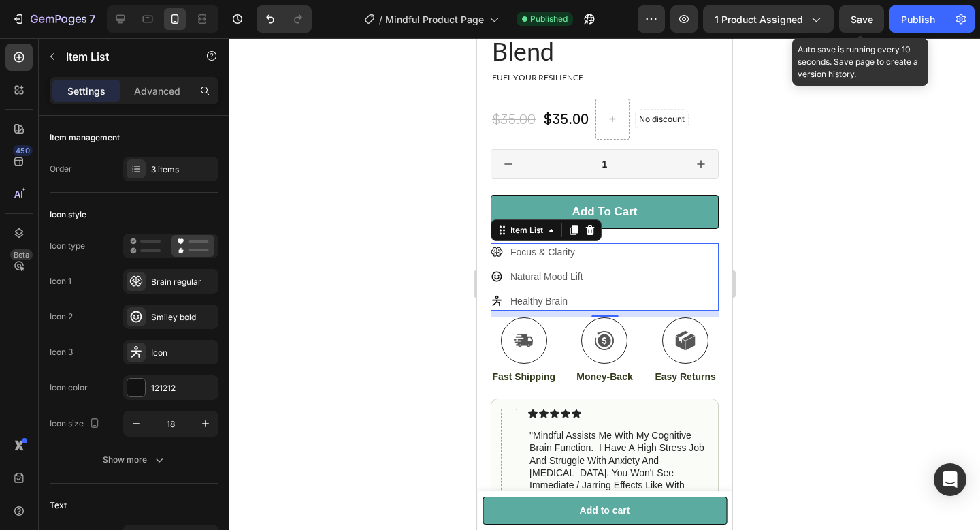
click at [855, 21] on span "Save" at bounding box center [862, 20] width 22 height 12
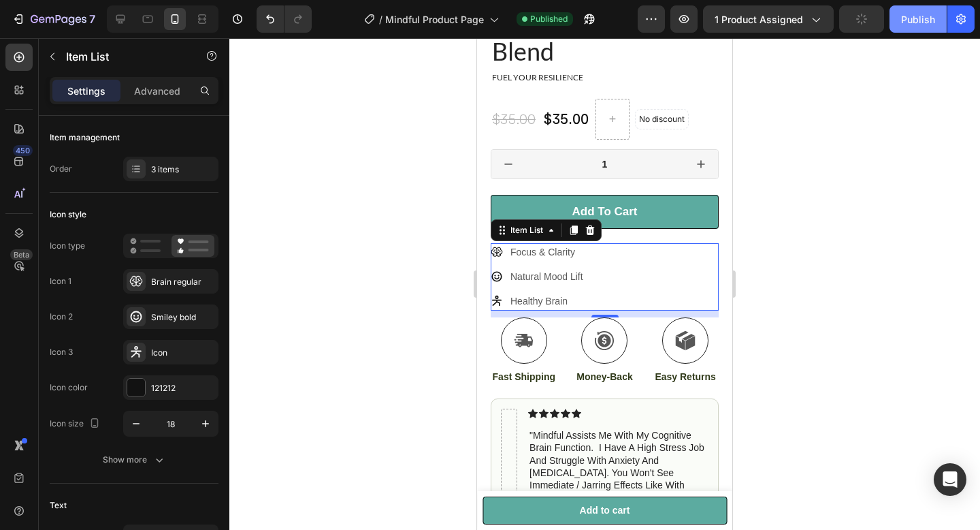
click at [908, 22] on div "Publish" at bounding box center [918, 19] width 34 height 14
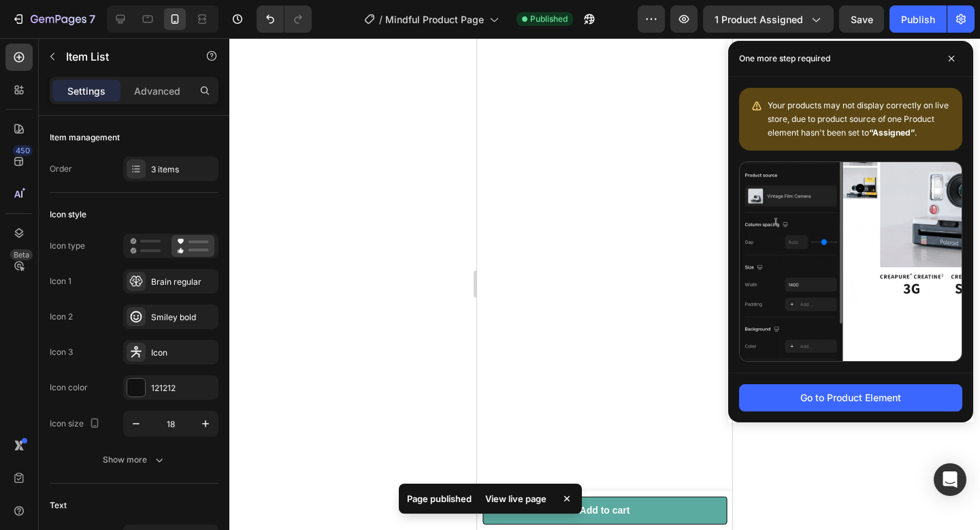
scroll to position [5036, 0]
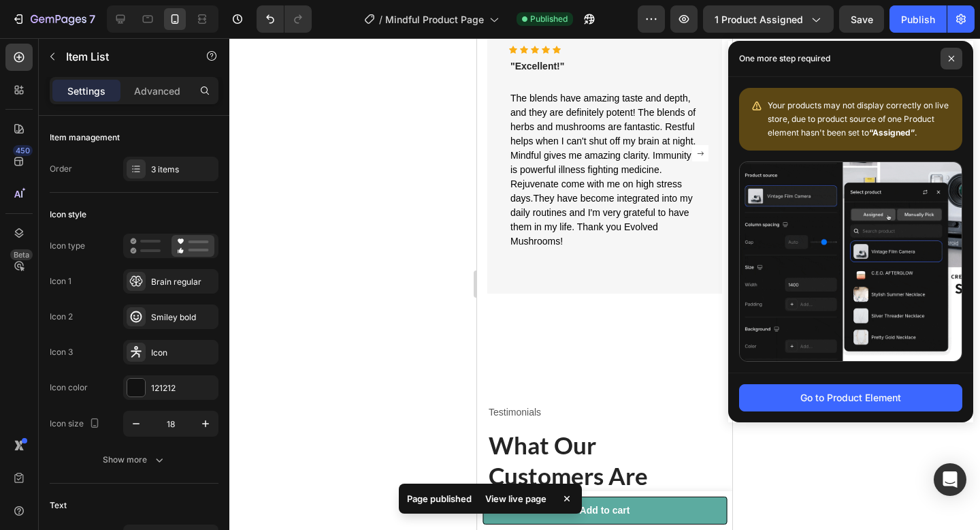
click at [950, 61] on icon at bounding box center [951, 58] width 7 height 7
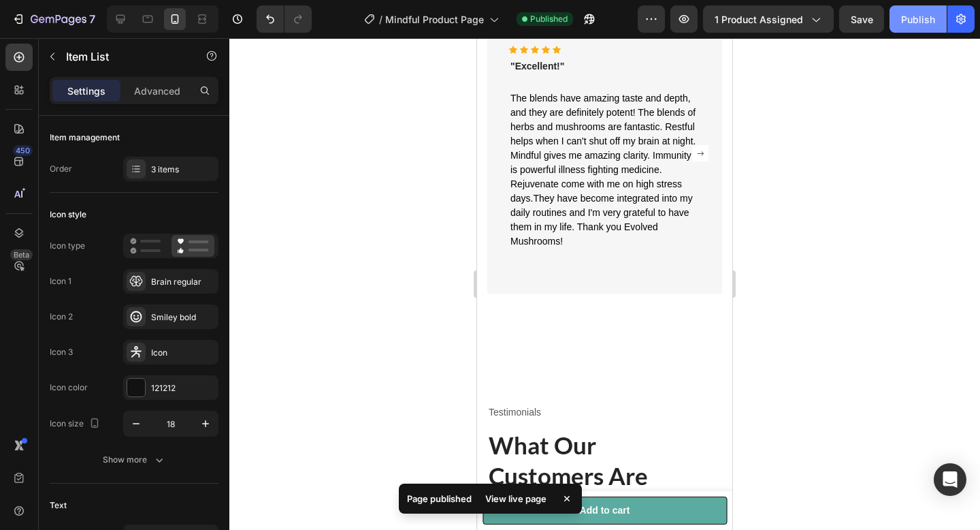
click at [919, 26] on button "Publish" at bounding box center [918, 18] width 57 height 27
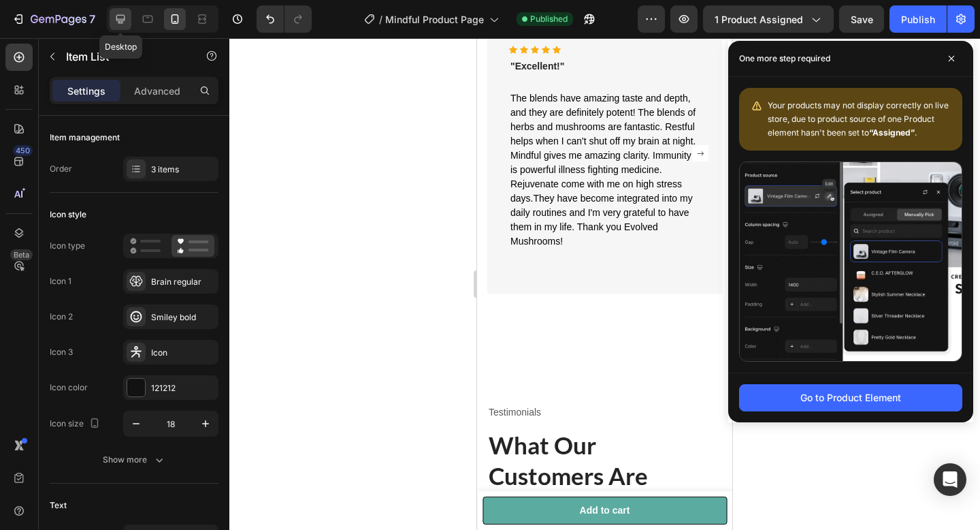
click at [122, 16] on icon at bounding box center [121, 19] width 14 height 14
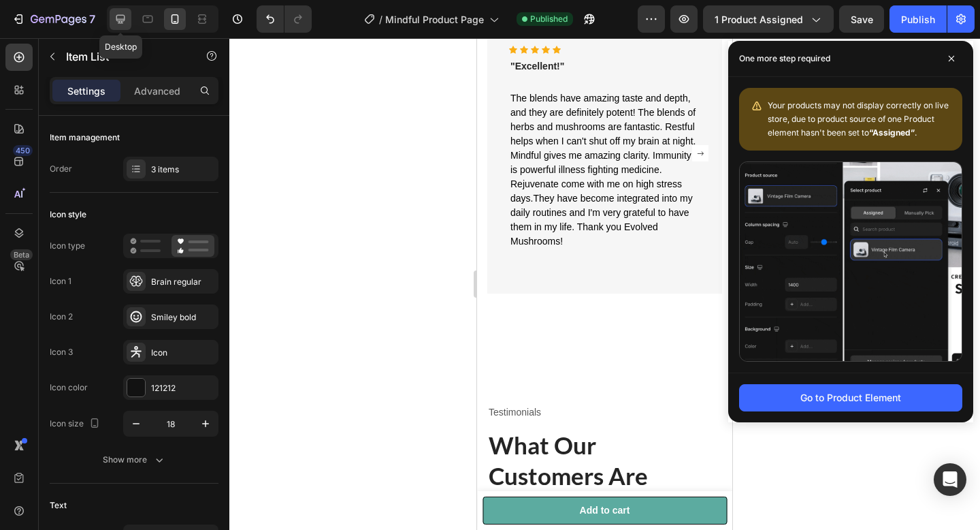
type input "24"
type input "16"
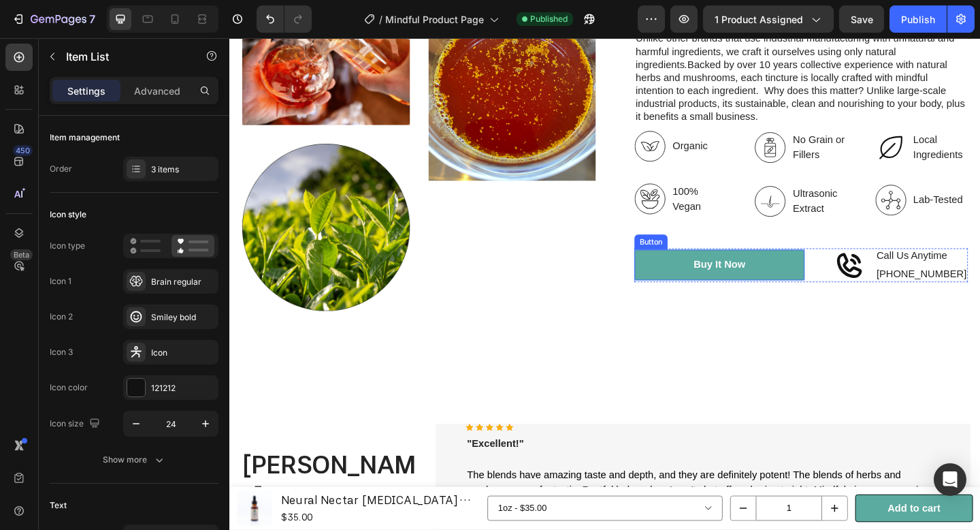
scroll to position [4272, 0]
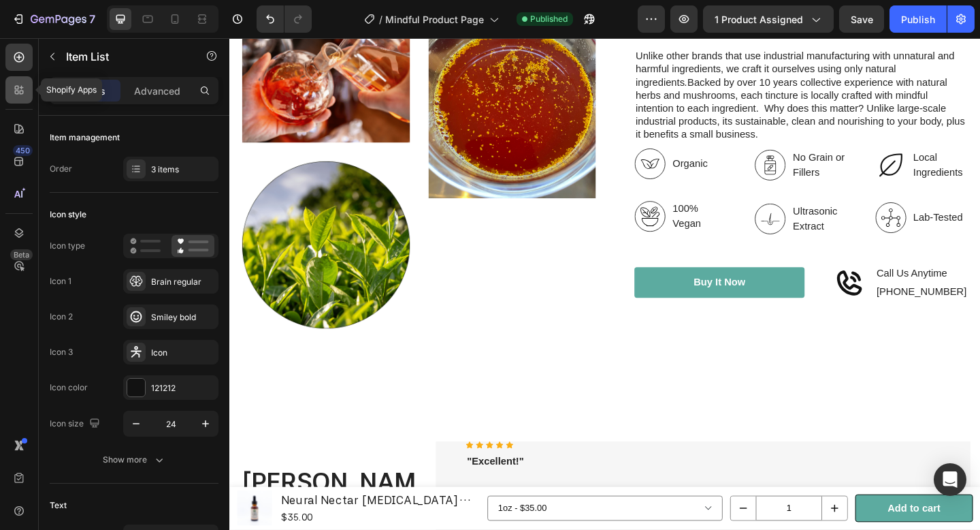
click at [27, 82] on div at bounding box center [18, 89] width 27 height 27
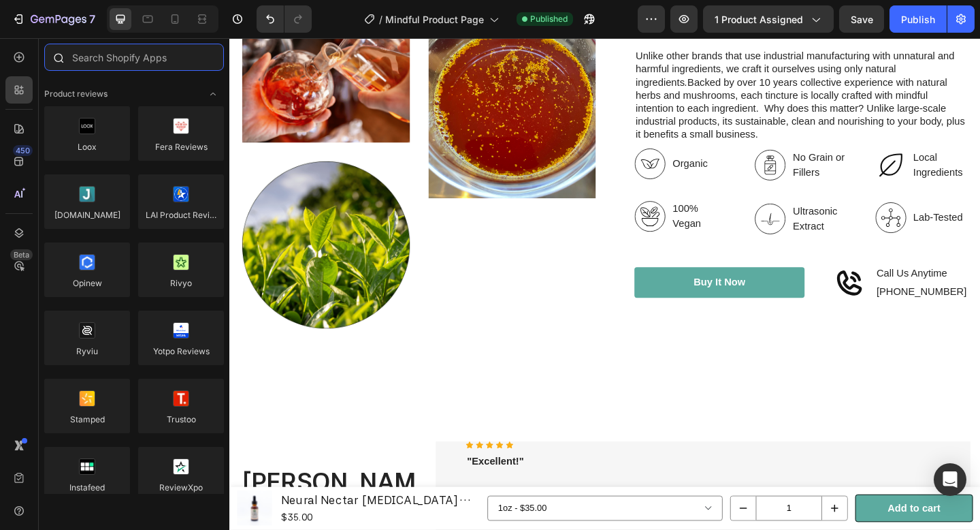
click at [166, 59] on input "text" at bounding box center [134, 57] width 180 height 27
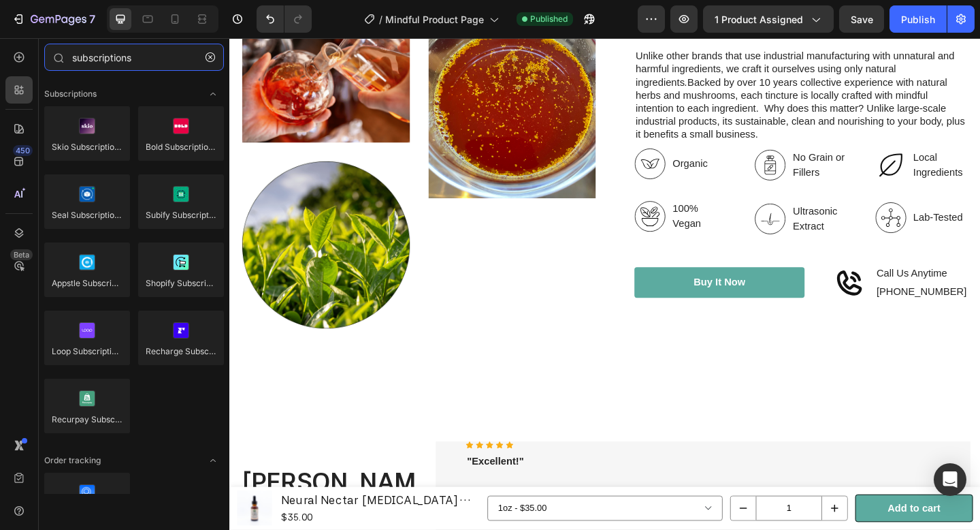
type input "subscriptions"
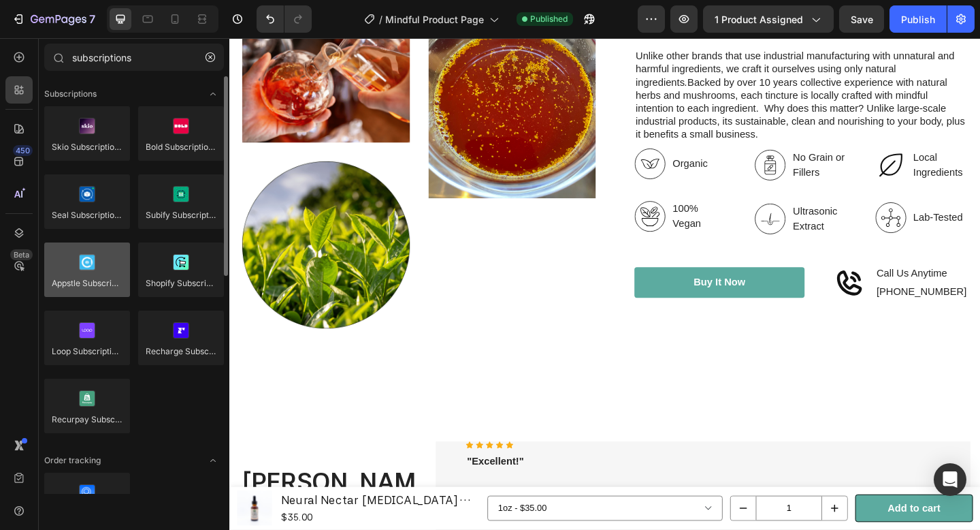
click at [93, 257] on div at bounding box center [87, 269] width 86 height 54
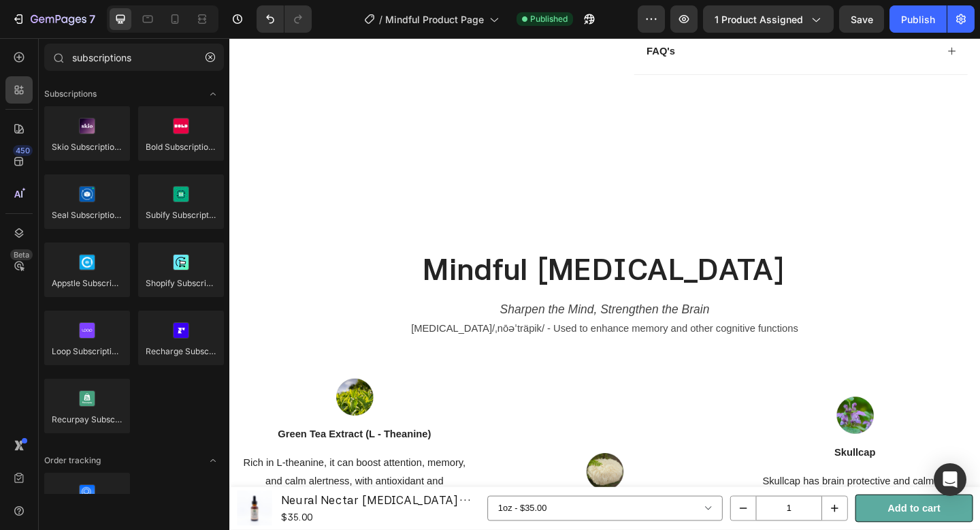
scroll to position [0, 0]
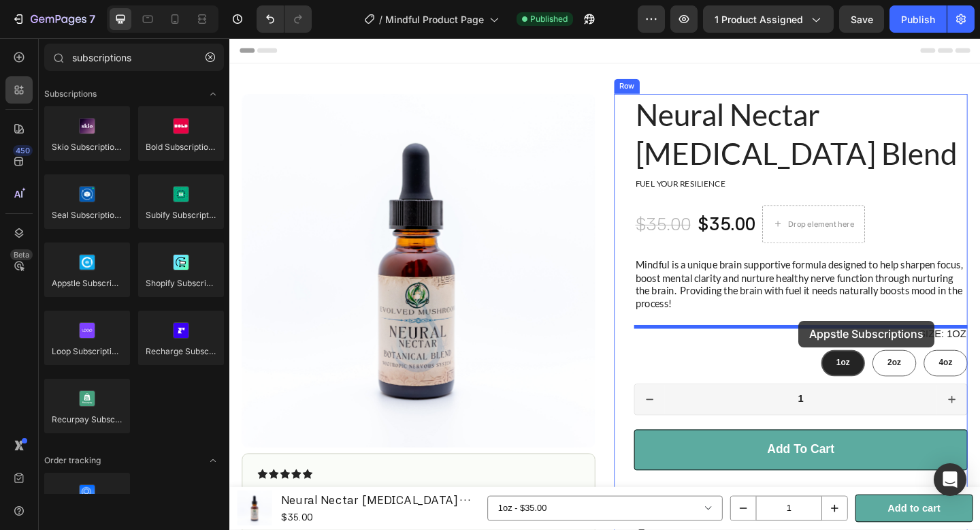
drag, startPoint x: 340, startPoint y: 300, endPoint x: 848, endPoint y: 343, distance: 509.7
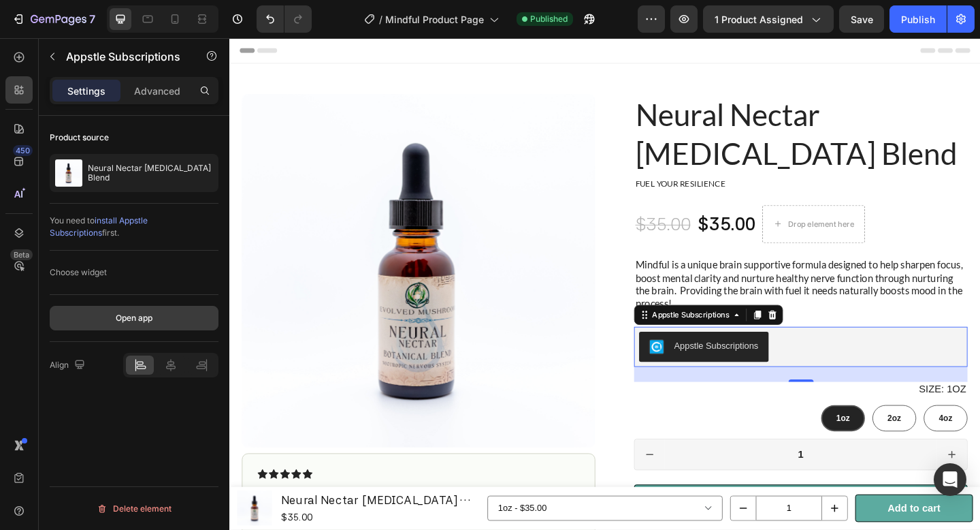
click at [154, 310] on button "Open app" at bounding box center [134, 318] width 169 height 25
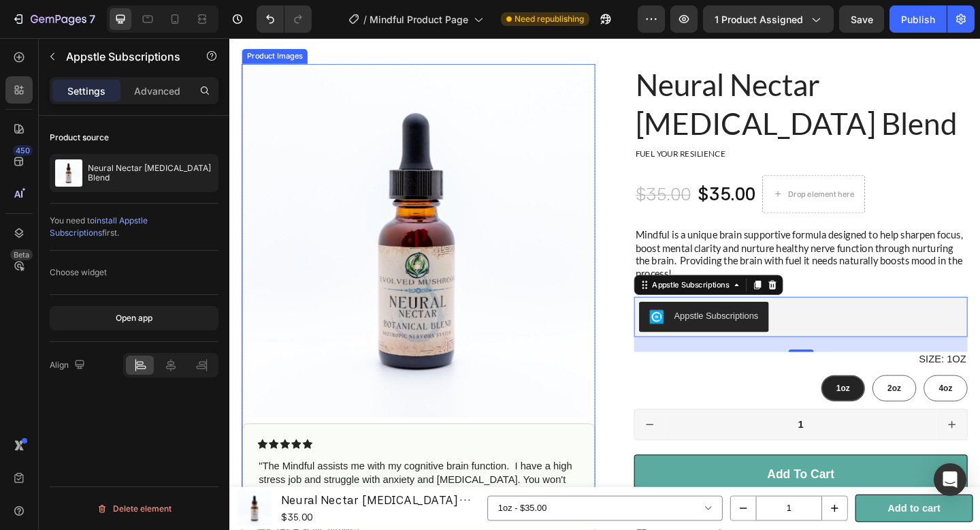
scroll to position [33, 0]
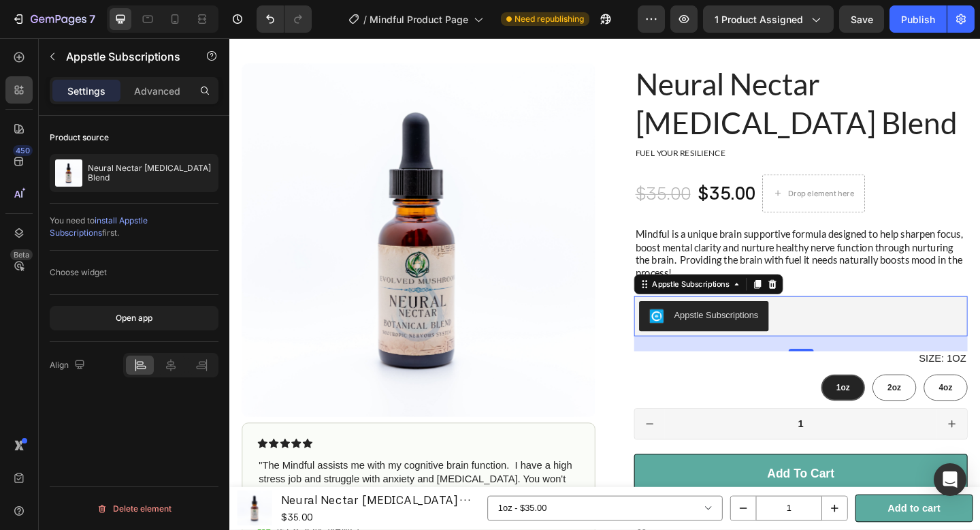
click at [795, 343] on div "Appstle Subscriptions" at bounding box center [759, 339] width 92 height 14
click at [825, 305] on icon at bounding box center [820, 306] width 9 height 10
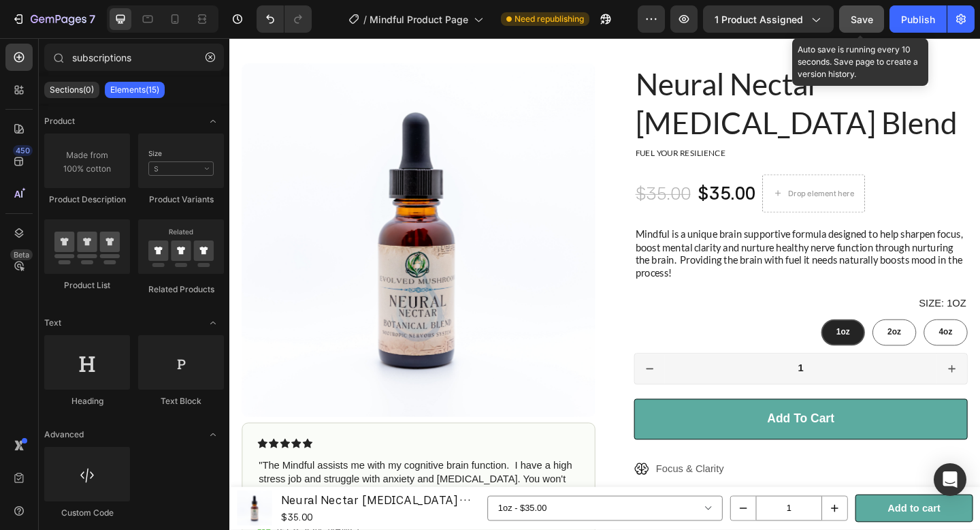
click at [869, 14] on span "Save" at bounding box center [862, 20] width 22 height 12
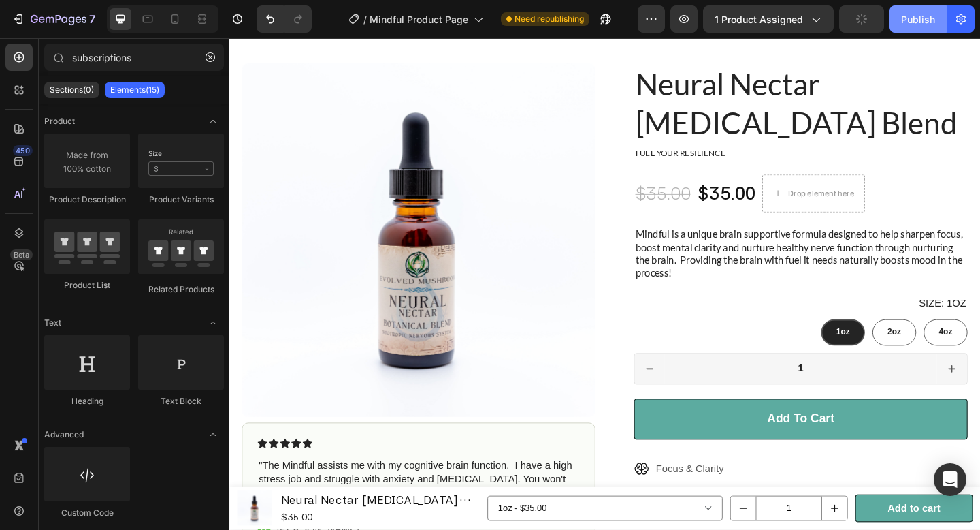
click at [910, 19] on div "Publish" at bounding box center [918, 19] width 34 height 14
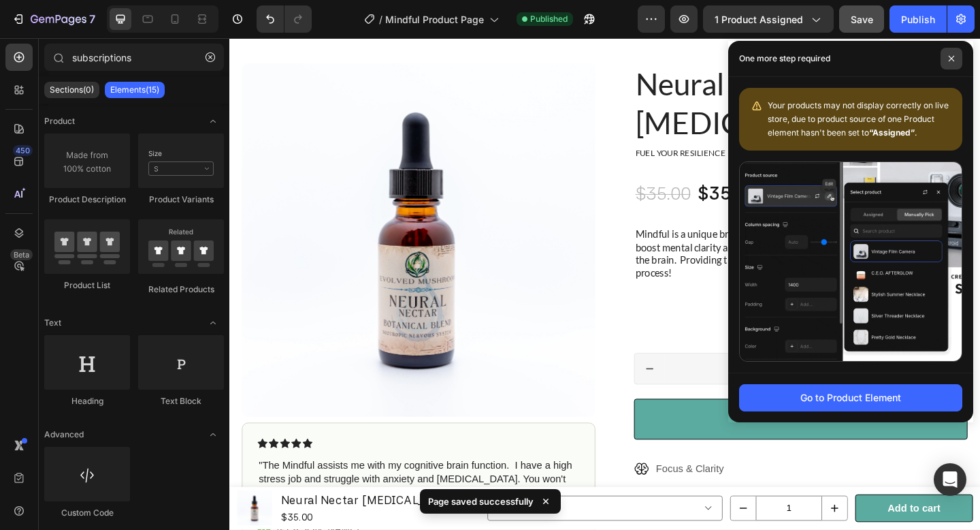
click at [954, 60] on icon at bounding box center [951, 58] width 7 height 7
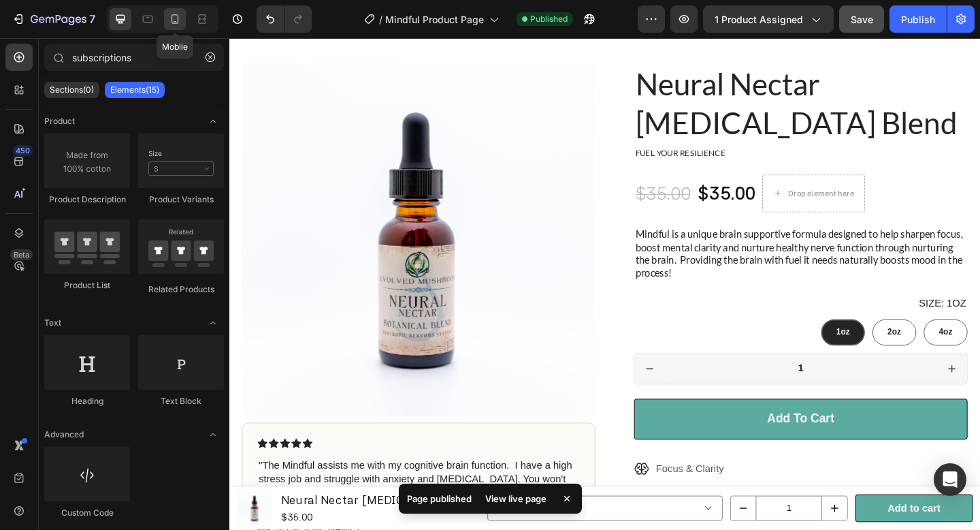
click at [170, 20] on icon at bounding box center [175, 19] width 14 height 14
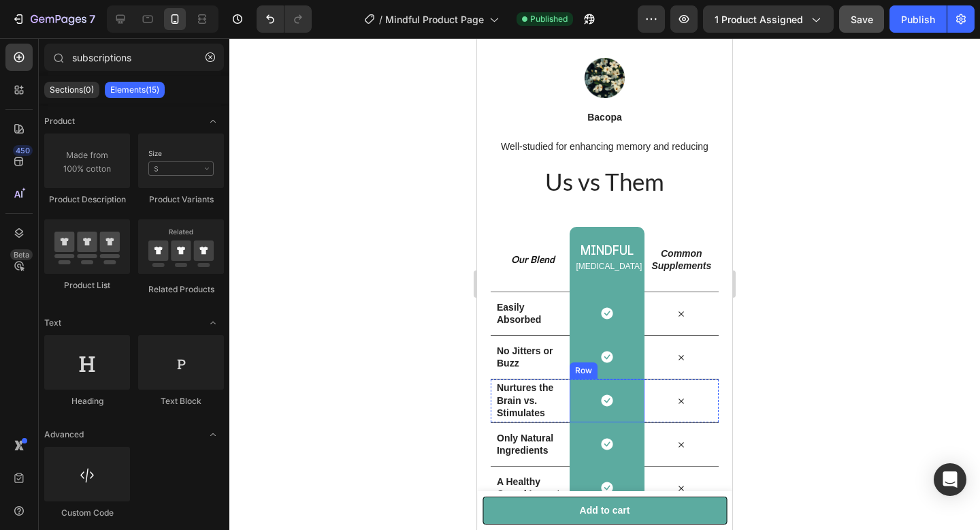
scroll to position [1918, 0]
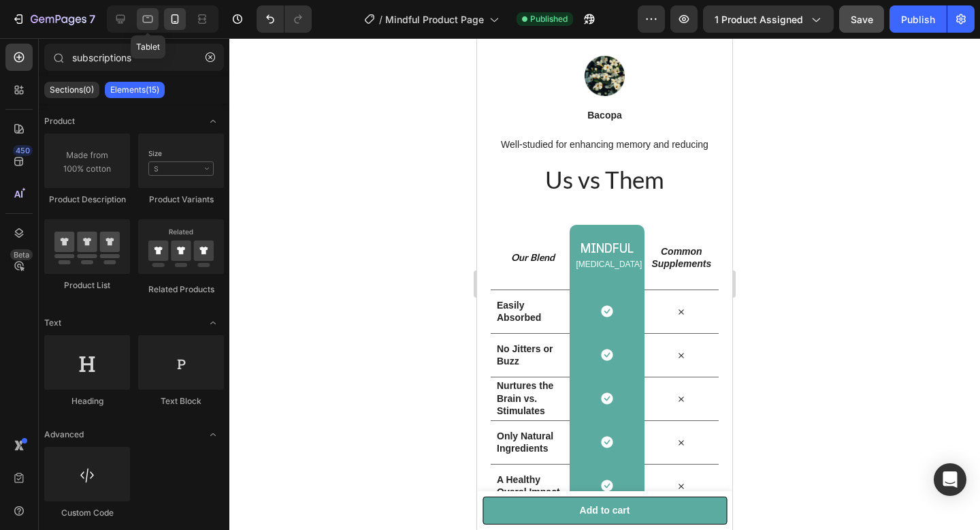
click at [150, 17] on icon at bounding box center [148, 19] width 14 height 14
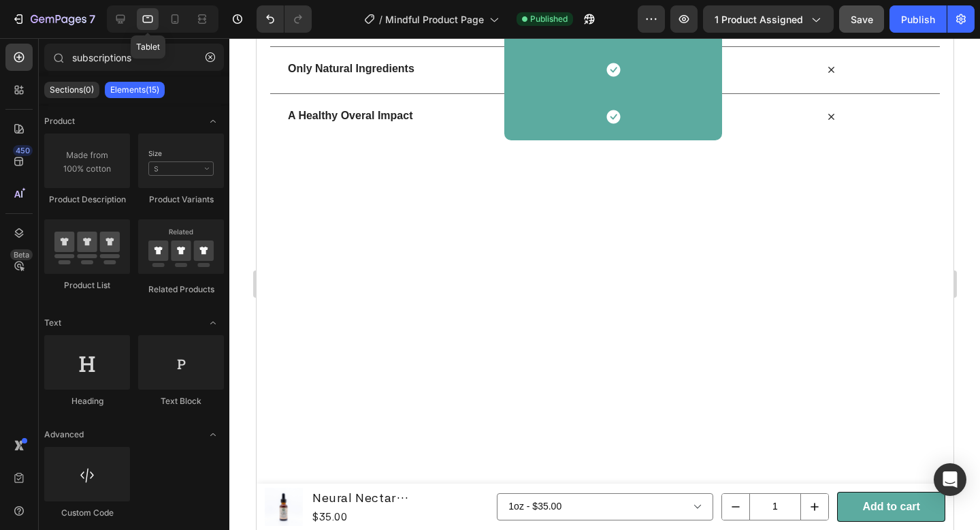
scroll to position [1415, 0]
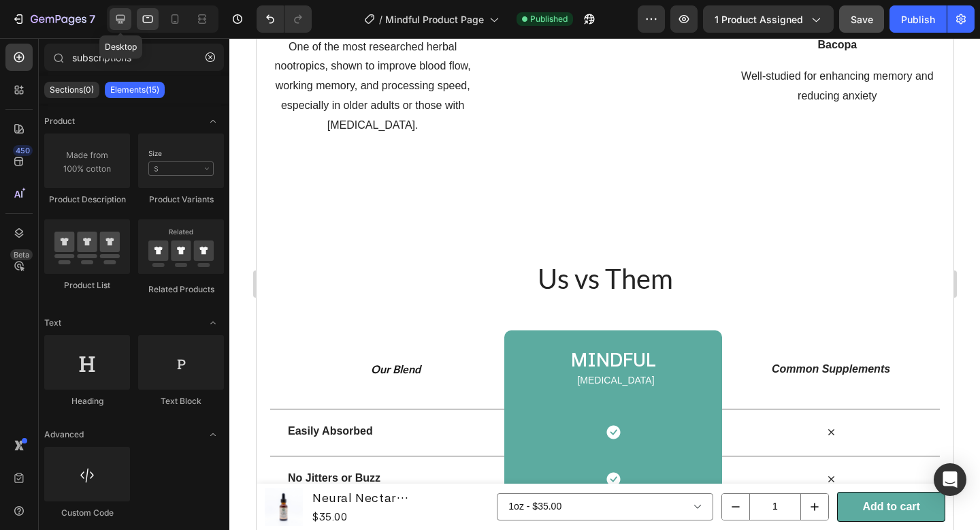
click at [114, 14] on icon at bounding box center [121, 19] width 14 height 14
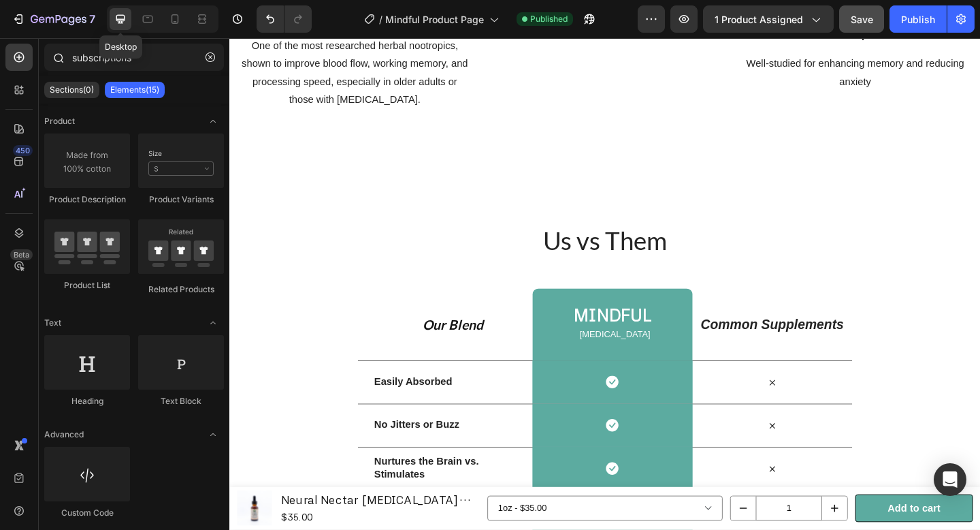
scroll to position [1404, 0]
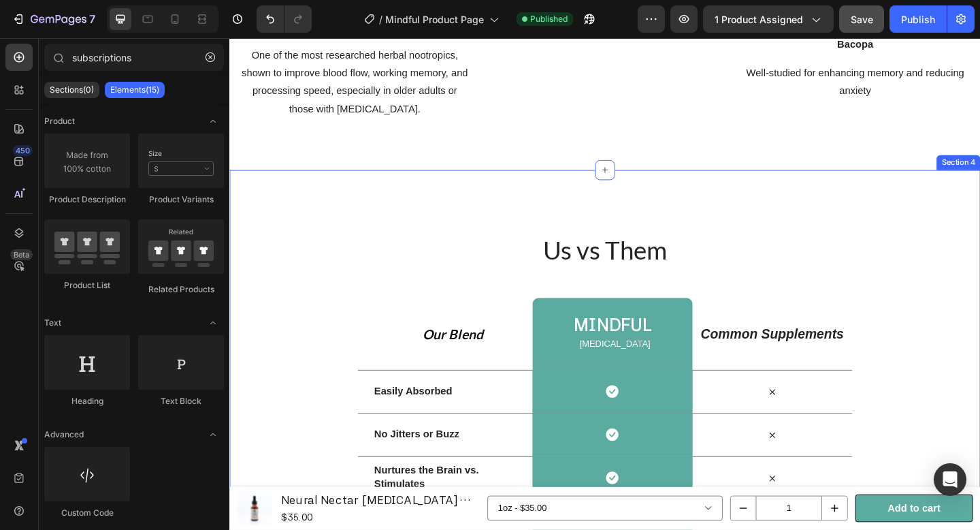
click at [860, 195] on div "Us vs Them Heading Row Our Blend Text Block Mindful Heading Nootropic Text Bloc…" at bounding box center [637, 442] width 817 height 520
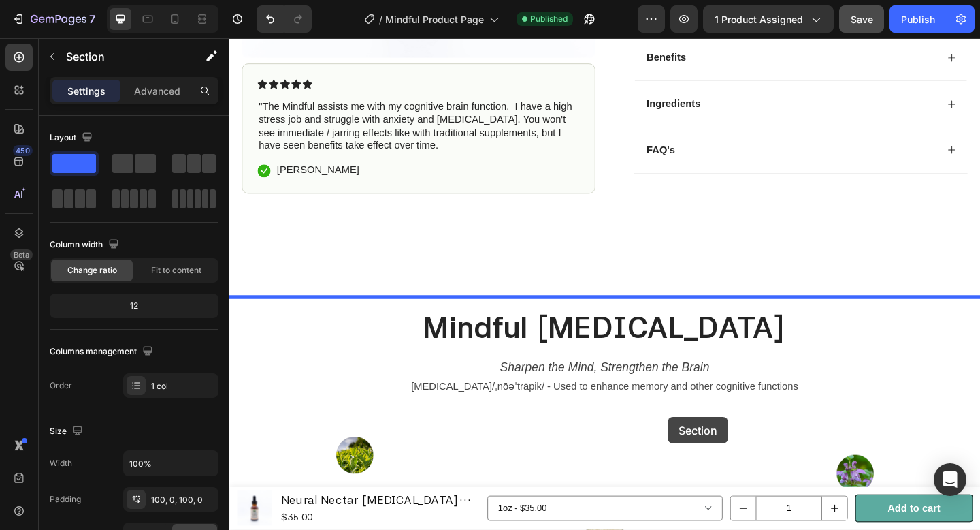
scroll to position [683, 0]
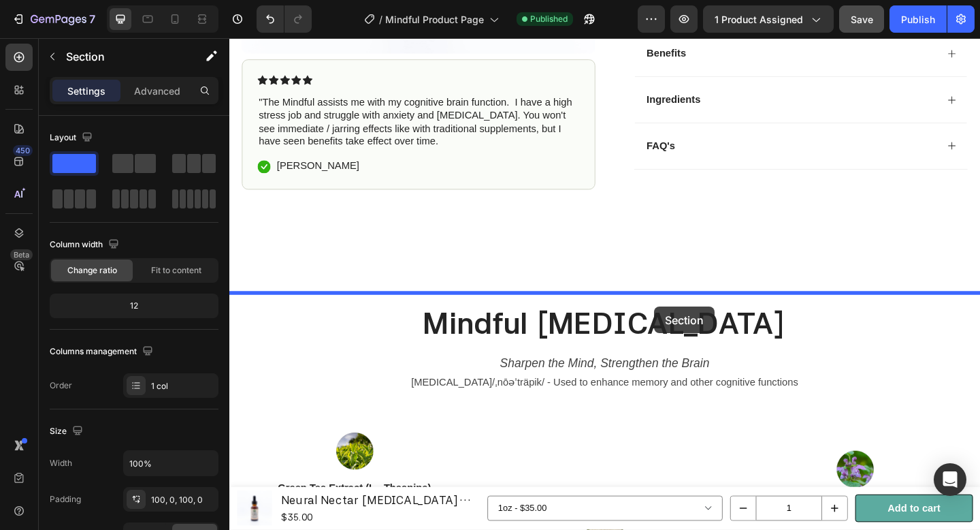
drag, startPoint x: 779, startPoint y: 170, endPoint x: 692, endPoint y: 330, distance: 183.1
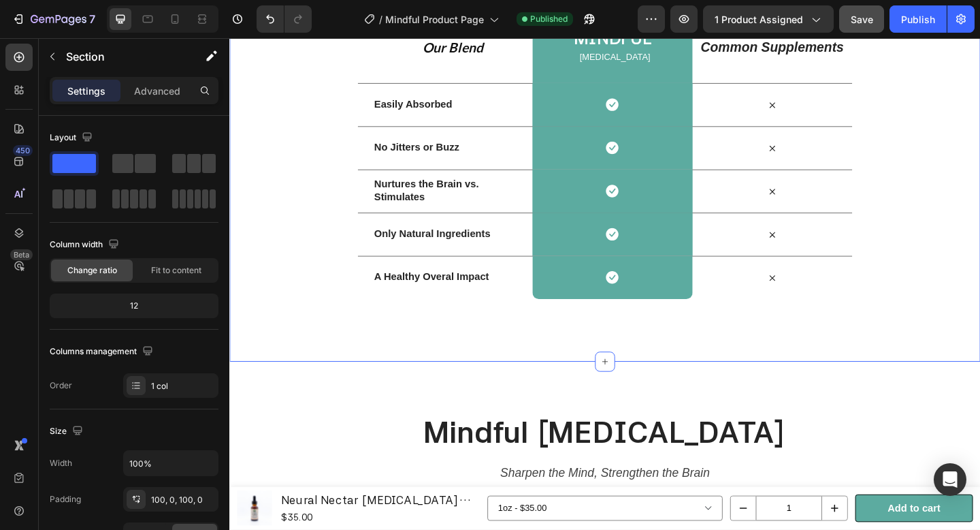
scroll to position [1109, 0]
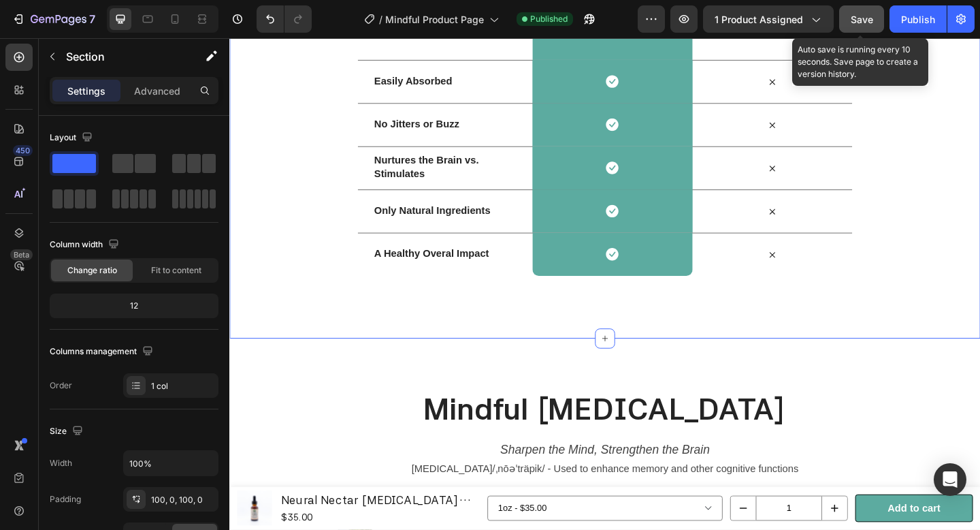
click at [869, 10] on button "Save" at bounding box center [861, 18] width 45 height 27
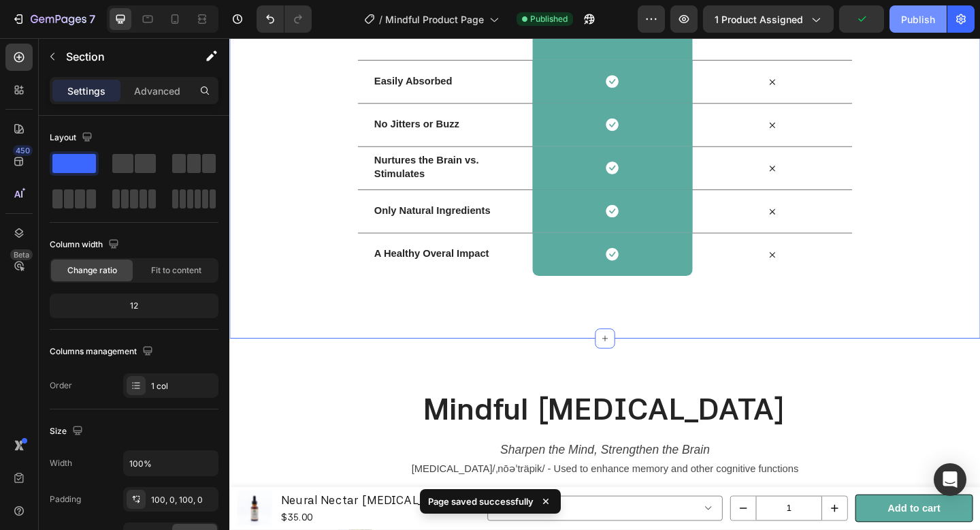
click at [931, 16] on div "Publish" at bounding box center [918, 19] width 34 height 14
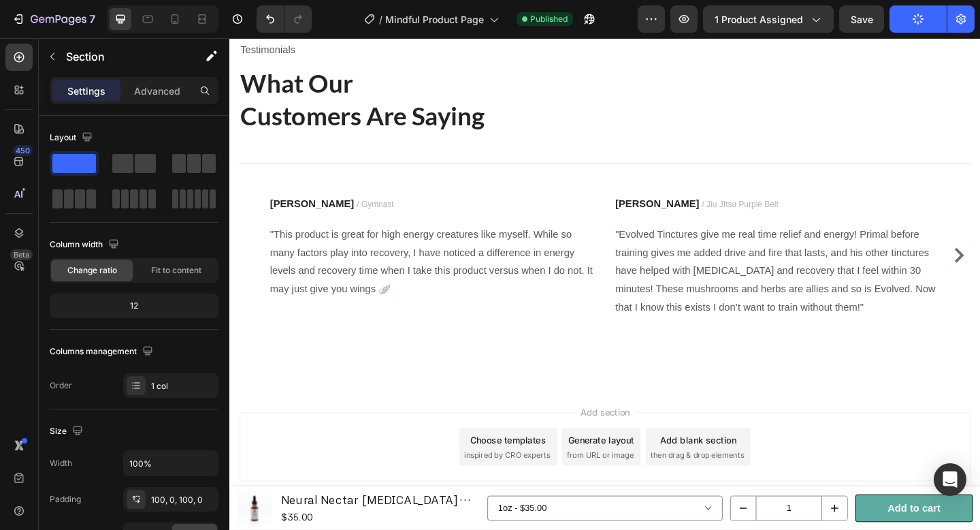
scroll to position [4312, 0]
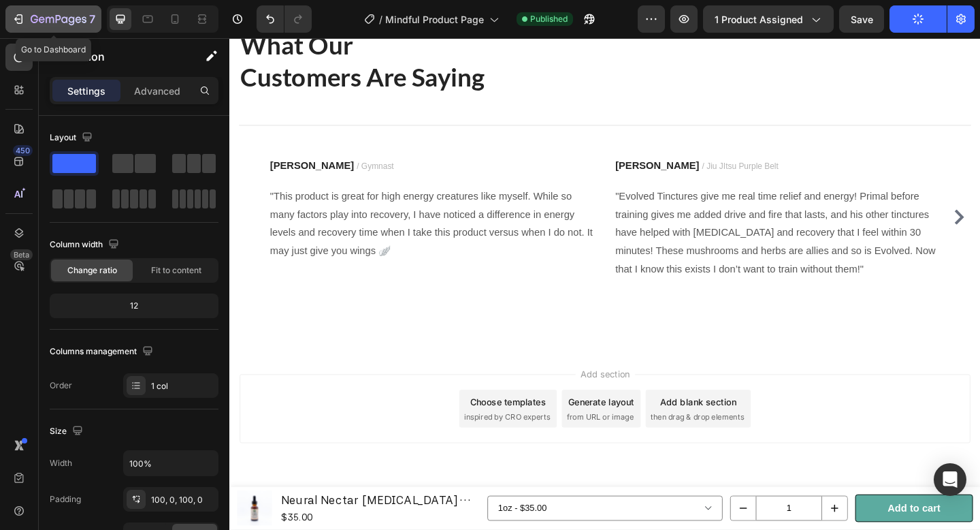
click at [33, 16] on icon "button" at bounding box center [34, 19] width 7 height 8
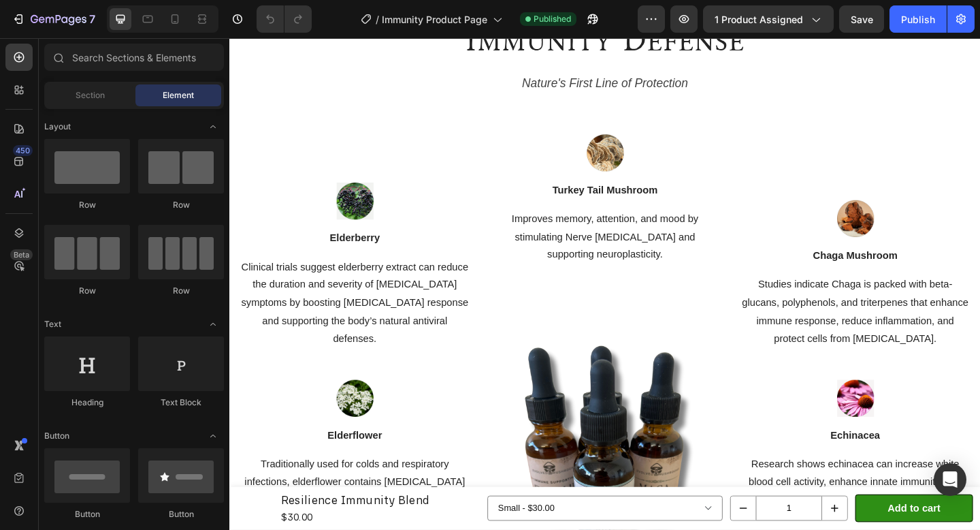
scroll to position [1066, 0]
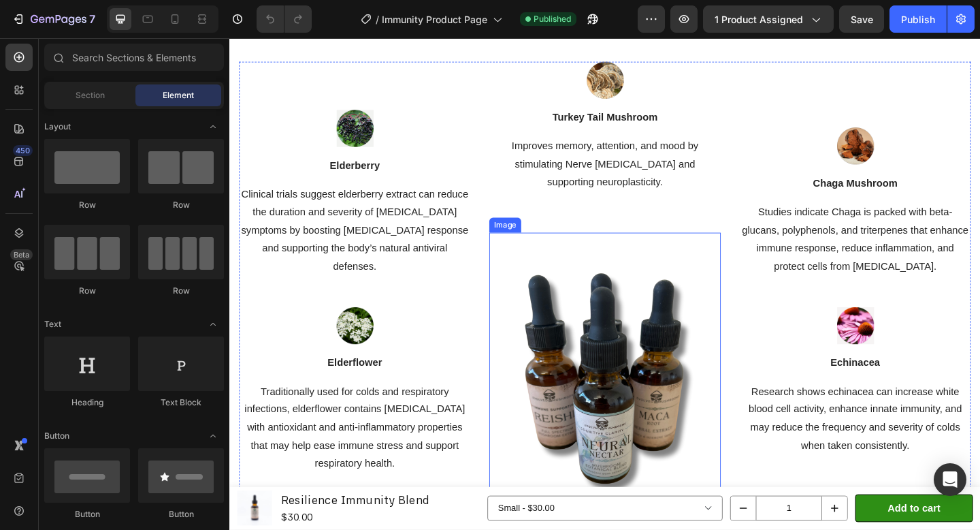
click at [648, 361] on img at bounding box center [638, 407] width 252 height 315
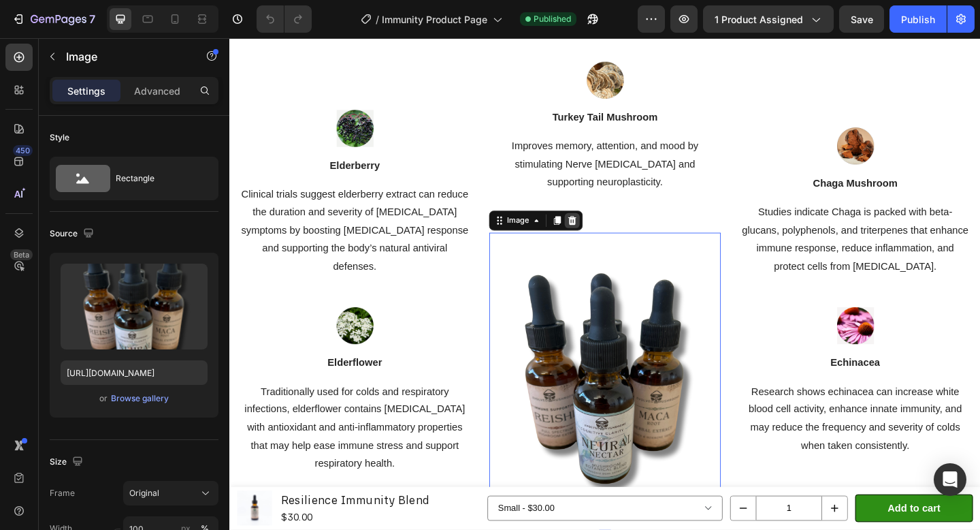
click at [602, 234] on icon at bounding box center [602, 237] width 9 height 10
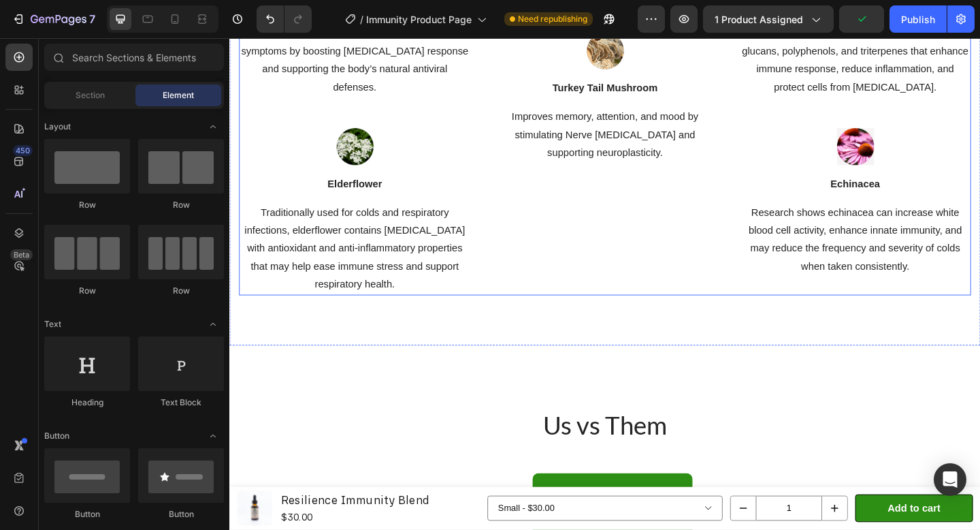
scroll to position [1579, 0]
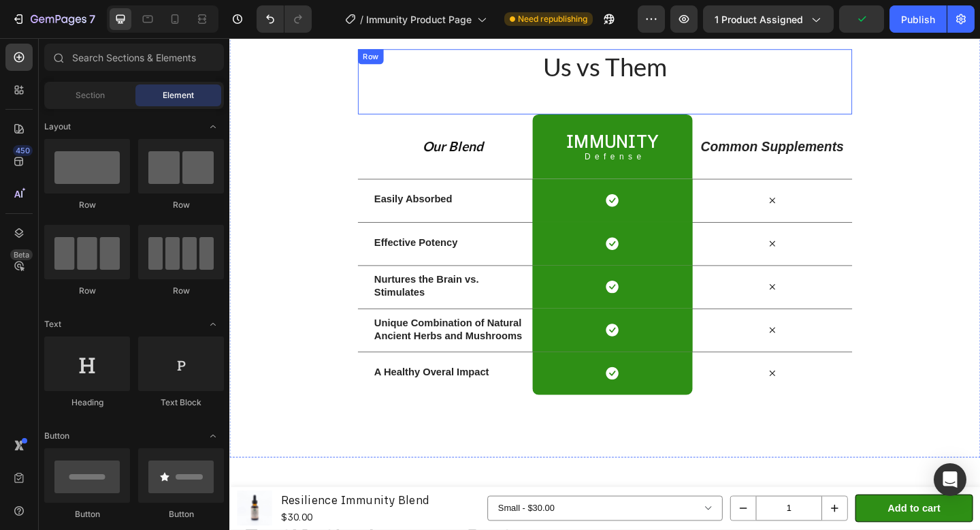
click at [741, 116] on div "Us vs Them Heading" at bounding box center [638, 85] width 538 height 71
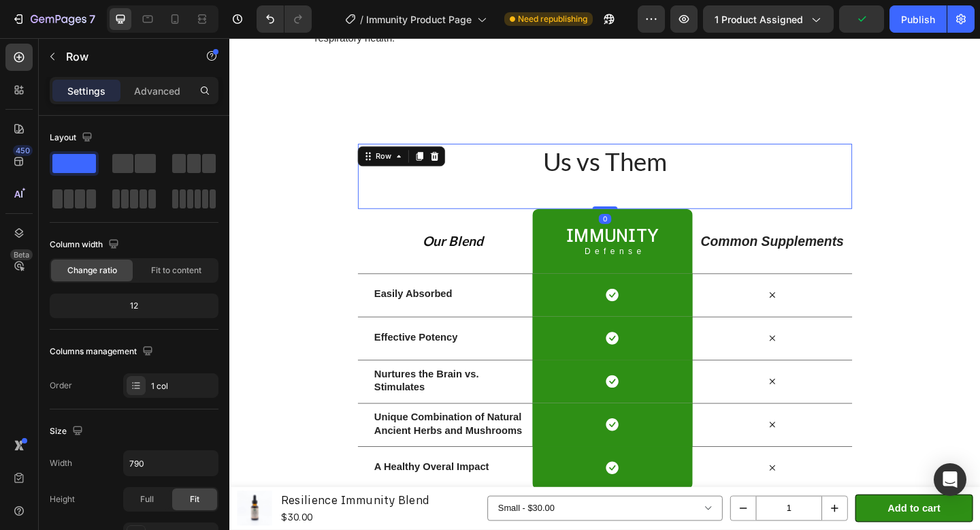
scroll to position [1417, 0]
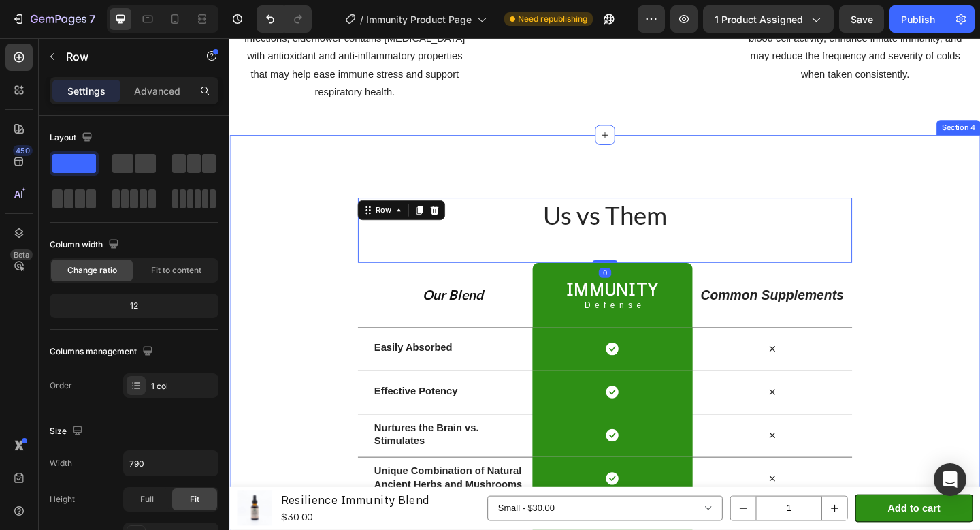
click at [912, 172] on div "Us vs Them Heading Row 0 Our Blend Text Block Immunity Heading Defense Text Blo…" at bounding box center [637, 400] width 817 height 512
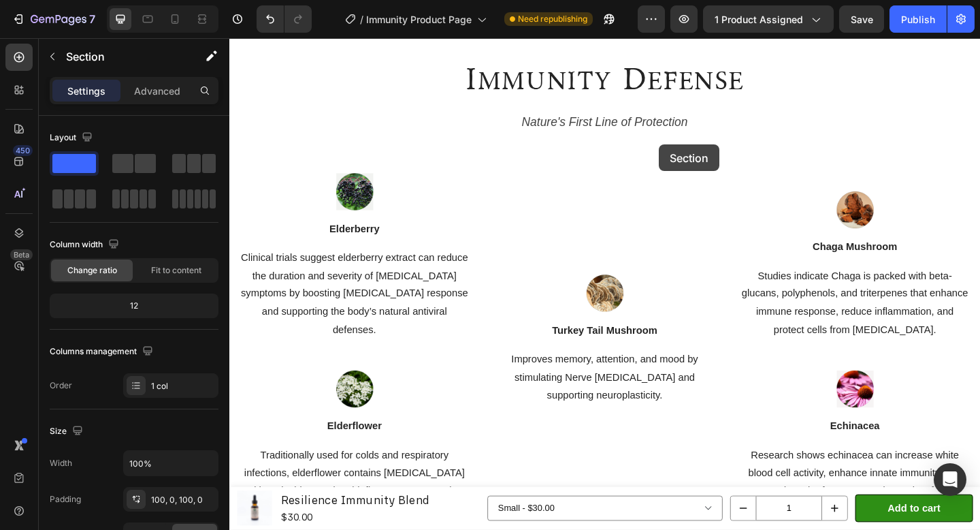
scroll to position [840, 0]
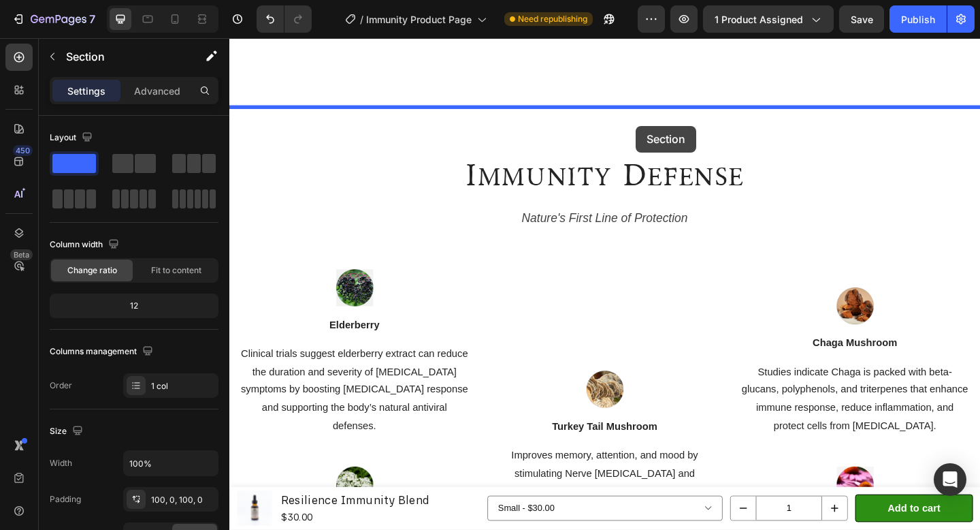
drag, startPoint x: 773, startPoint y: 127, endPoint x: 671, endPoint y: 133, distance: 101.6
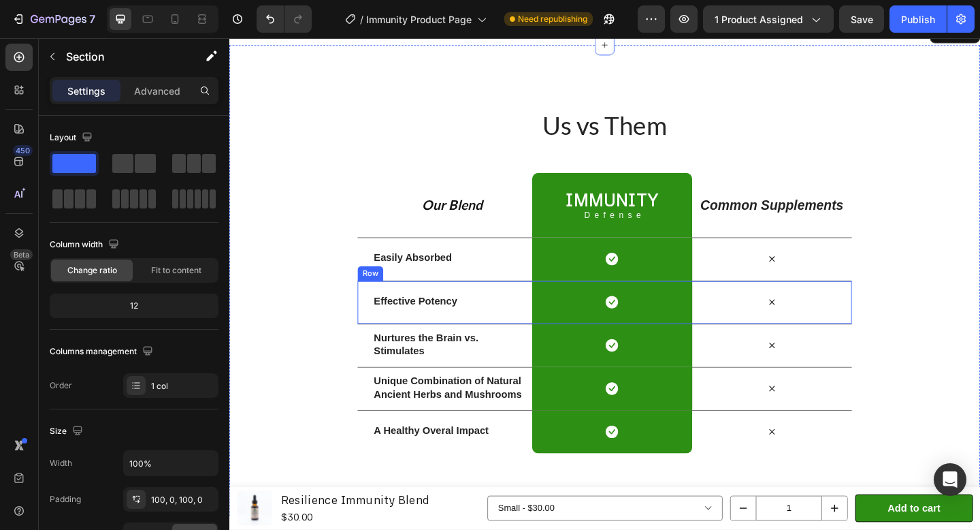
scroll to position [910, 0]
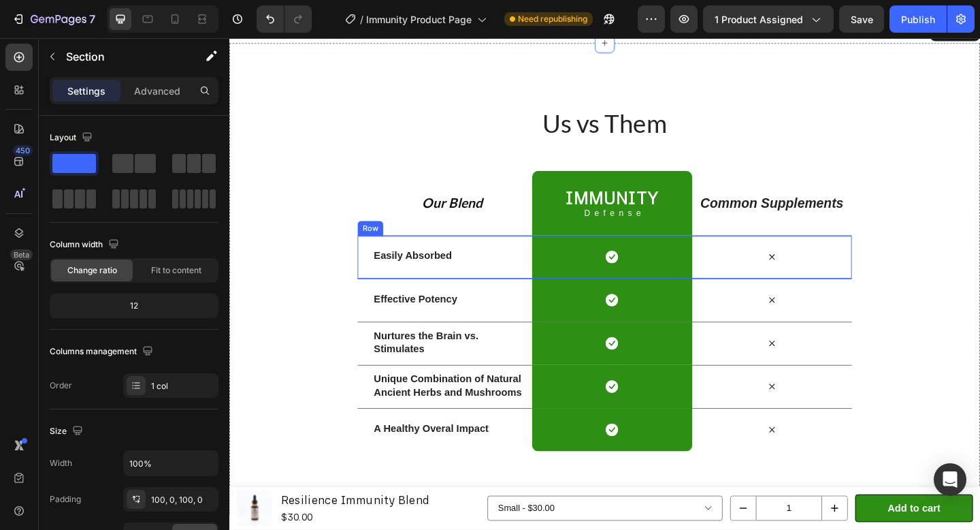
click at [451, 276] on p "Easily Absorbed" at bounding box center [472, 275] width 171 height 14
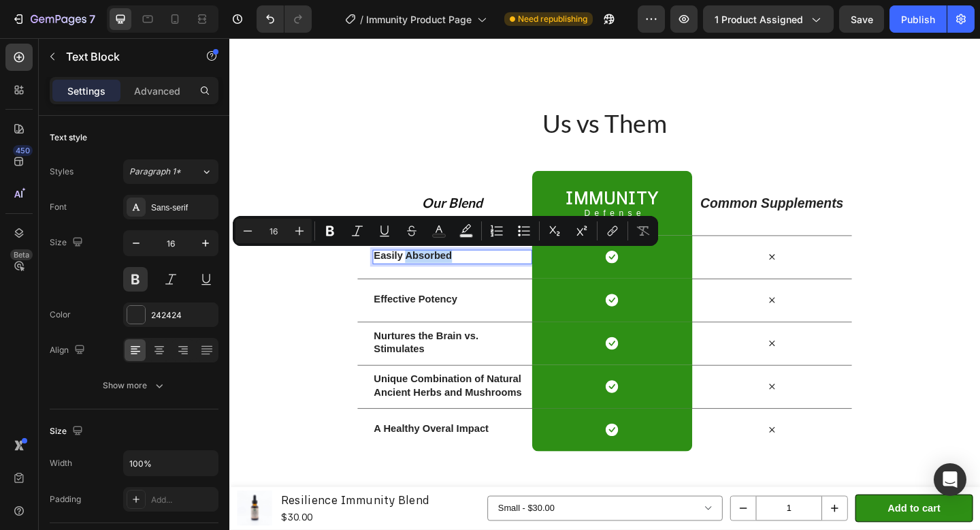
click at [385, 276] on div "Easily Absorbed" at bounding box center [472, 276] width 174 height 16
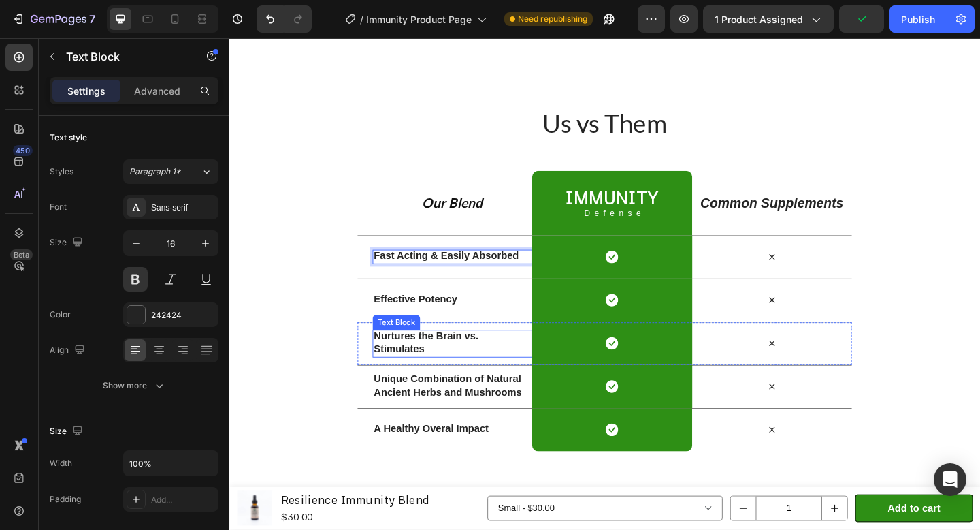
click at [443, 371] on strong "Nurtures the Brain vs. Stimulates" at bounding box center [444, 369] width 114 height 26
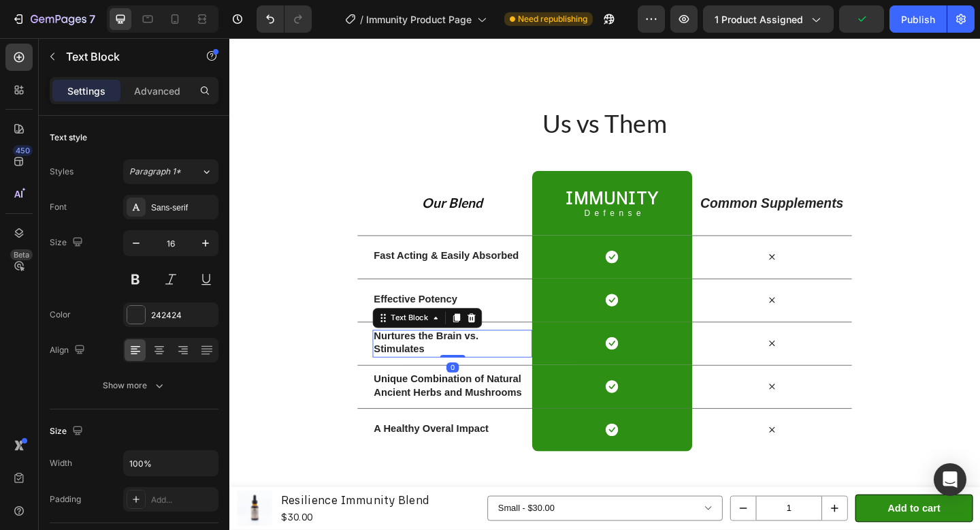
click at [443, 371] on strong "Nurtures the Brain vs. Stimulates" at bounding box center [444, 369] width 114 height 26
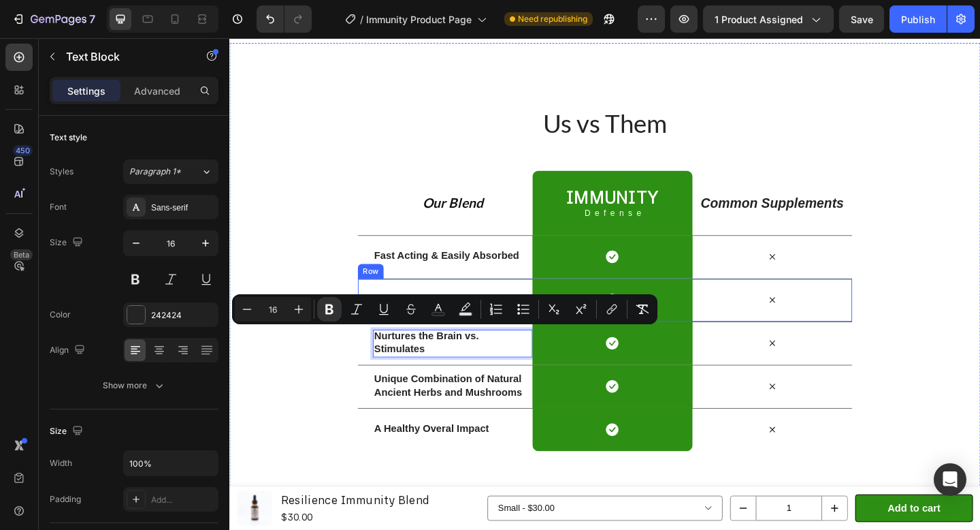
scroll to position [918, 0]
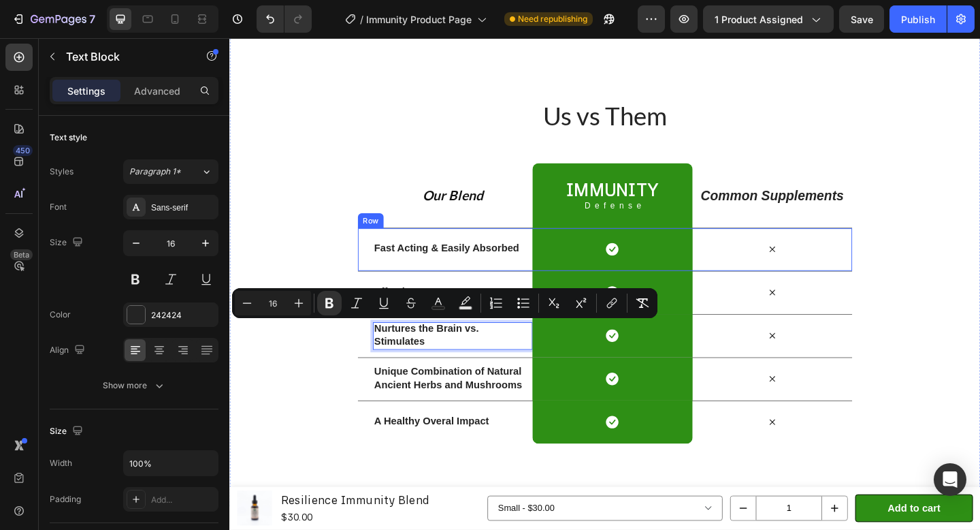
click at [449, 273] on p "Fast Acting & Easily Absorbed" at bounding box center [472, 267] width 171 height 14
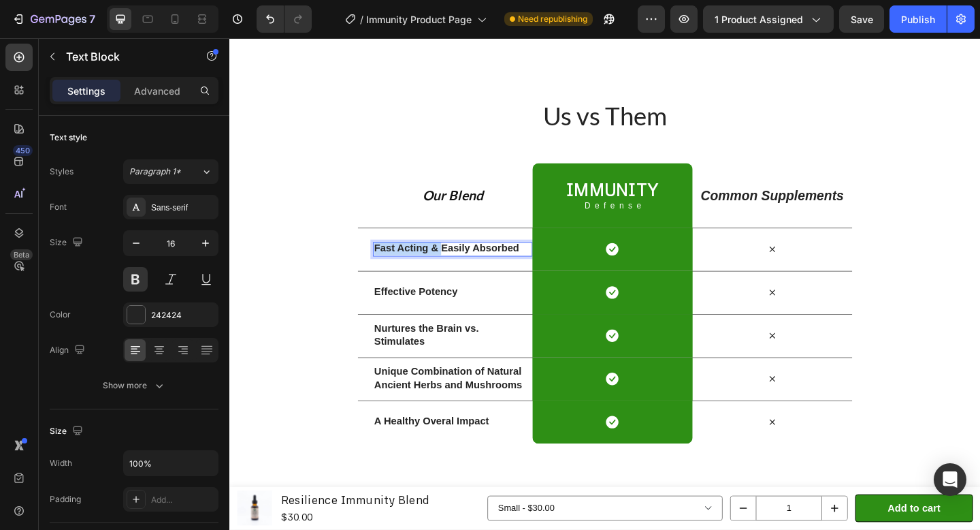
drag, startPoint x: 460, startPoint y: 268, endPoint x: 376, endPoint y: 257, distance: 83.9
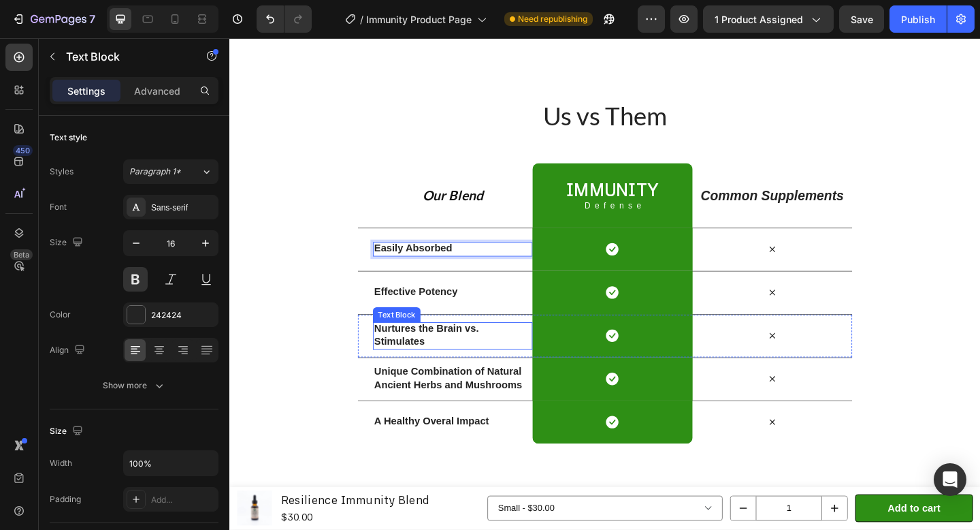
click at [424, 353] on strong "Nurtures the Brain vs. Stimulates" at bounding box center [444, 361] width 114 height 26
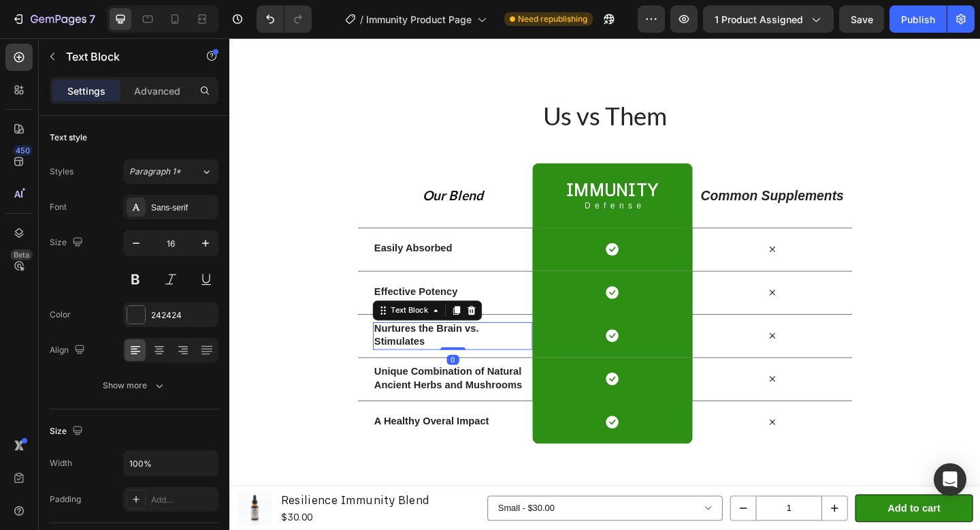
click at [424, 353] on strong "Nurtures the Brain vs. Stimulates" at bounding box center [444, 361] width 114 height 26
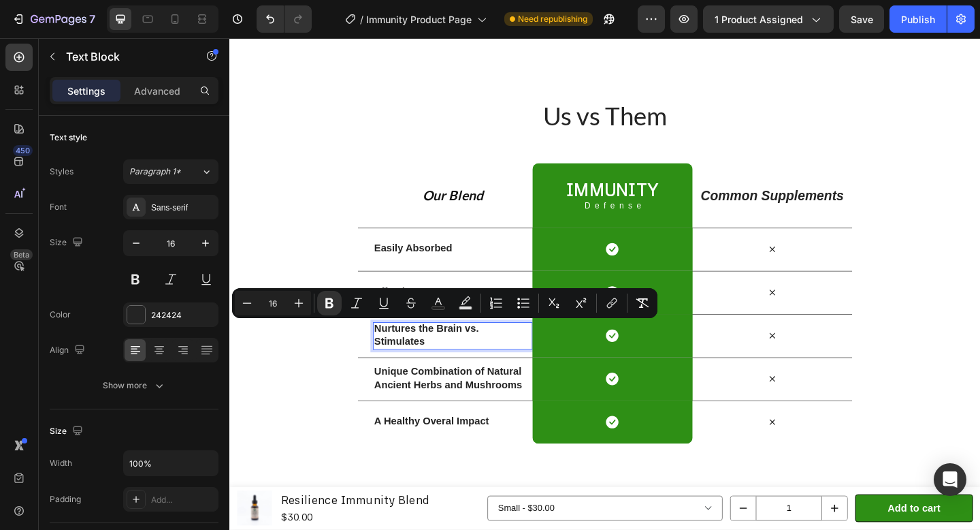
scroll to position [925, 0]
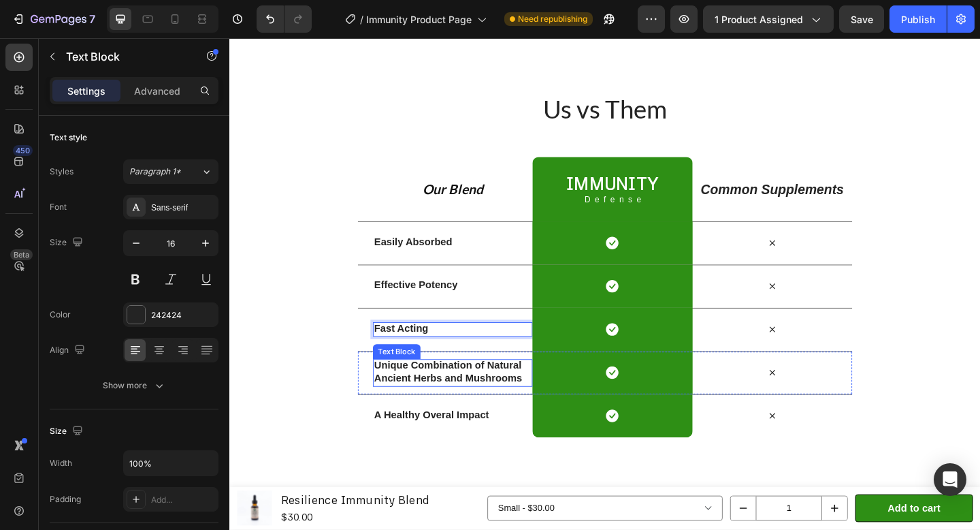
click at [471, 395] on strong "Unique Combination of Natural Ancient Herbs and Mushrooms" at bounding box center [467, 401] width 161 height 26
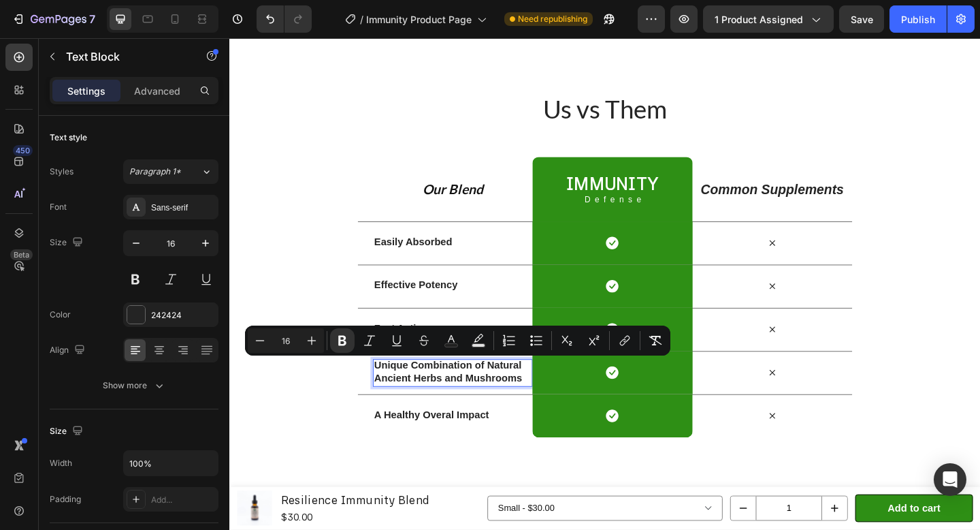
click at [464, 407] on strong "Unique Combination of Natural Ancient Herbs and Mushrooms" at bounding box center [467, 401] width 161 height 26
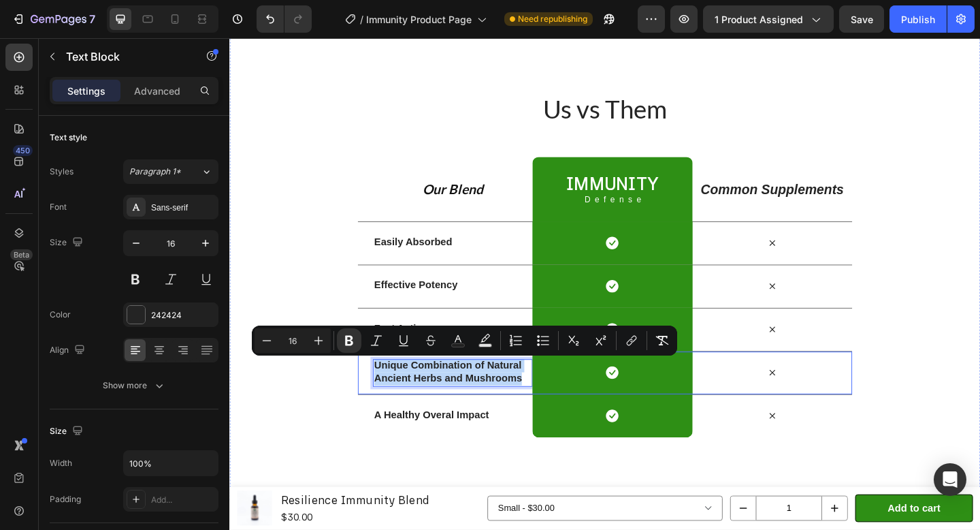
drag, startPoint x: 552, startPoint y: 410, endPoint x: 371, endPoint y: 391, distance: 182.1
click at [371, 391] on div "Unique Combination of Natural Ancient Herbs and Mushrooms Text Block 0 Icon Row…" at bounding box center [638, 402] width 538 height 47
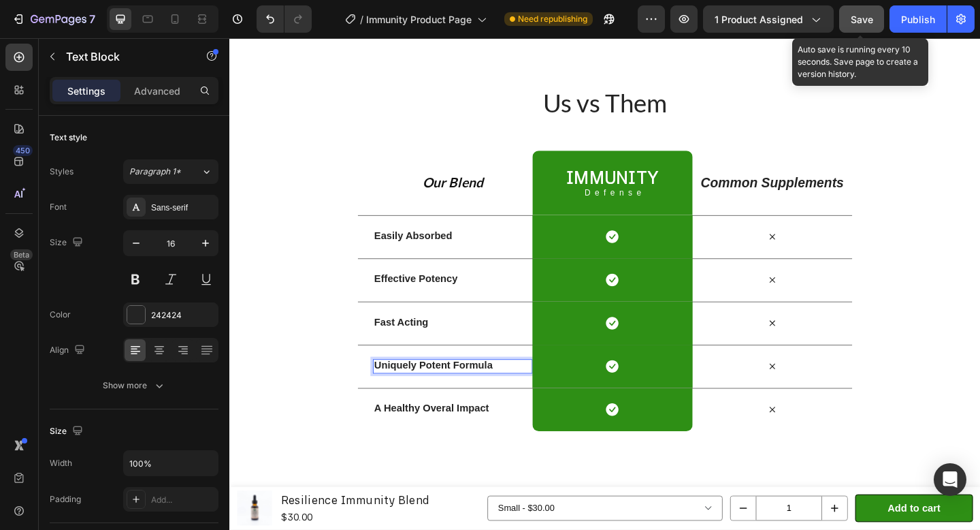
click at [873, 27] on button "Save" at bounding box center [861, 18] width 45 height 27
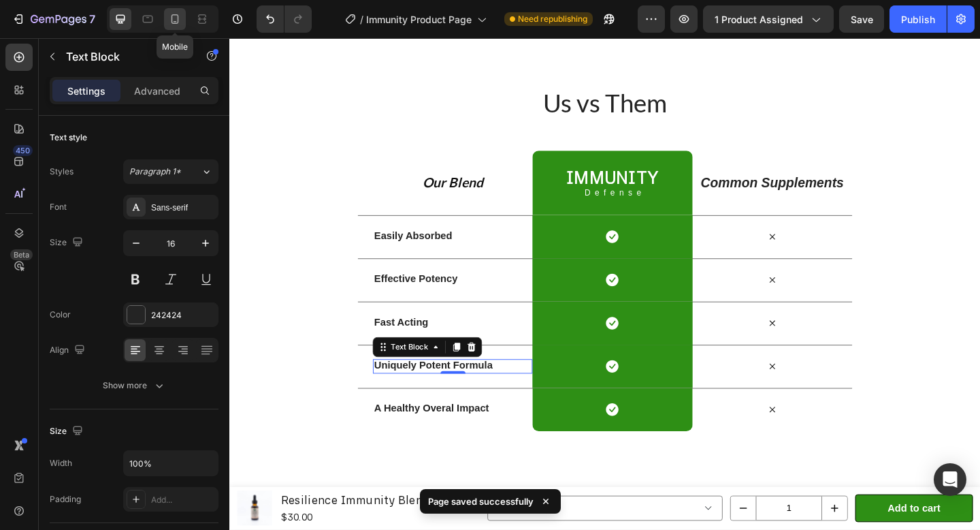
click at [172, 21] on icon at bounding box center [175, 19] width 7 height 10
type input "14"
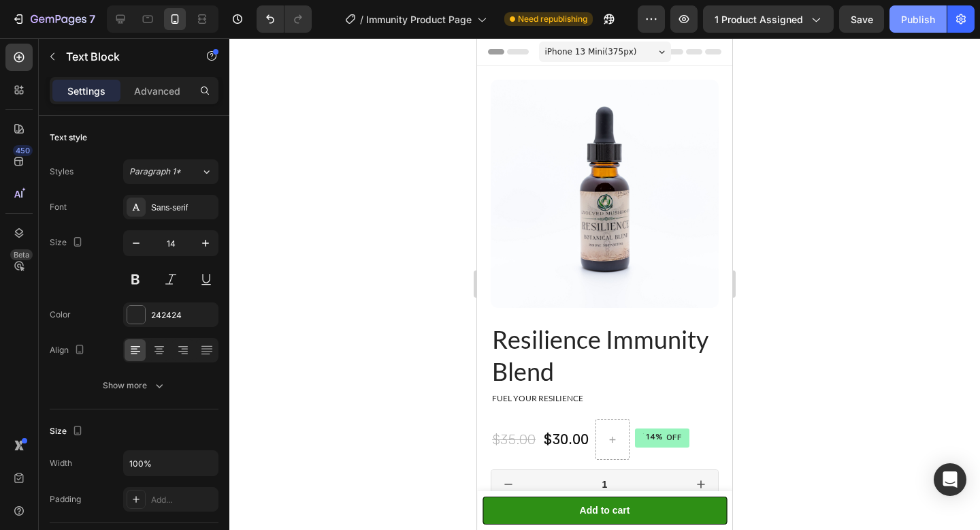
click at [918, 23] on div "Publish" at bounding box center [918, 19] width 34 height 14
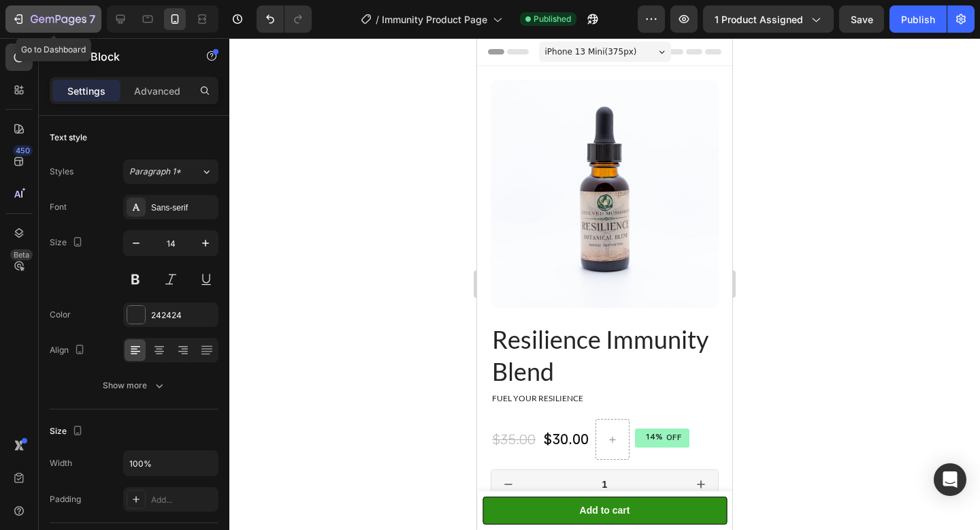
click at [35, 12] on div "7" at bounding box center [63, 19] width 65 height 16
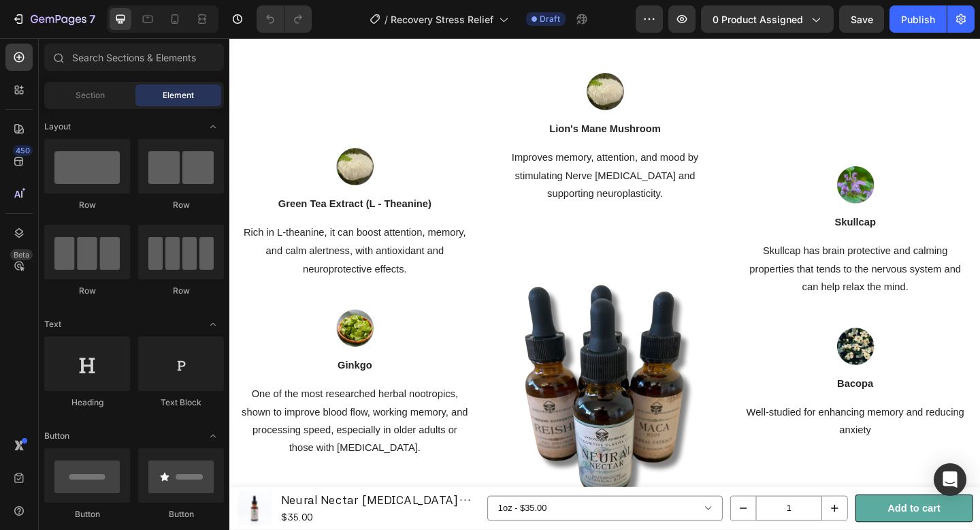
scroll to position [1095, 0]
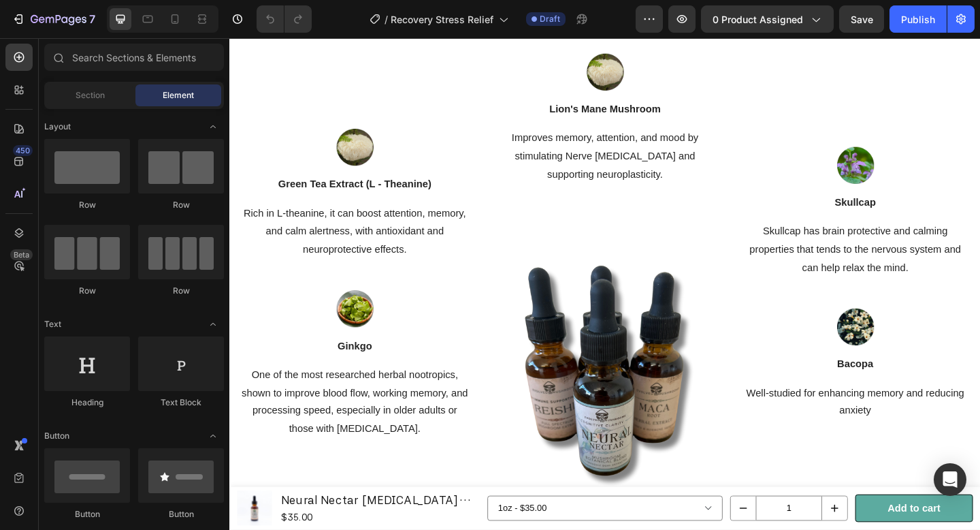
click at [636, 340] on img at bounding box center [638, 399] width 252 height 315
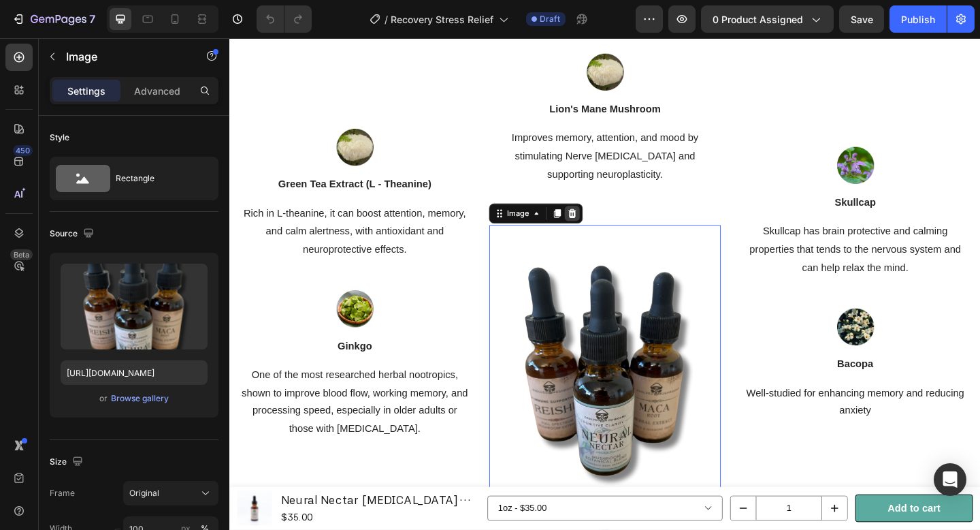
click at [601, 227] on icon at bounding box center [602, 229] width 9 height 10
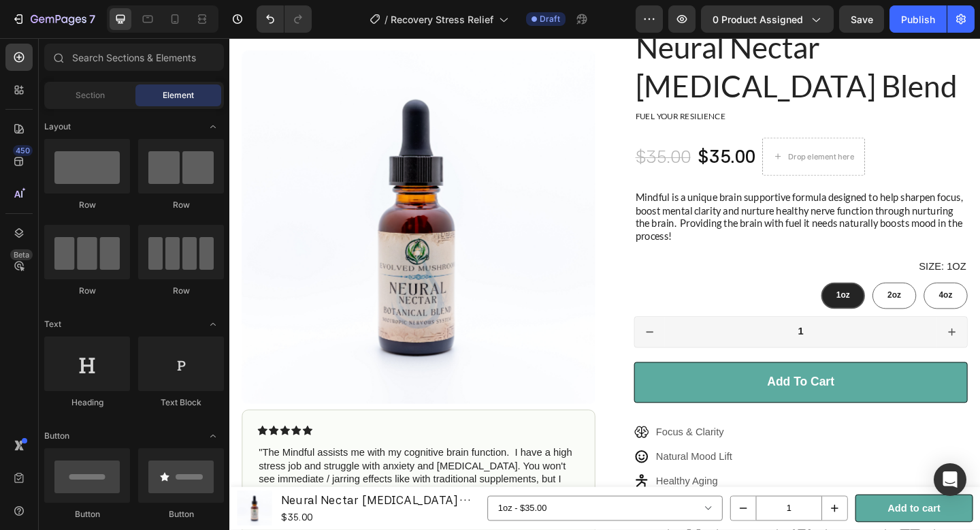
scroll to position [0, 0]
